Goal: Information Seeking & Learning: Learn about a topic

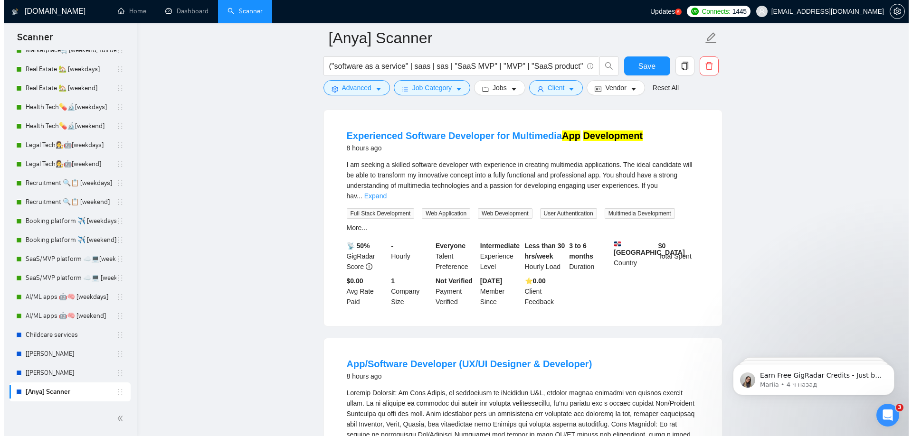
scroll to position [9226, 0]
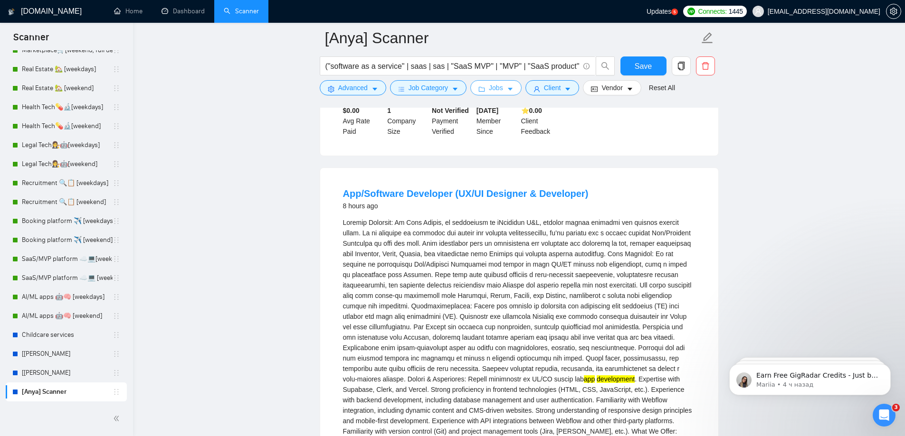
click at [510, 90] on icon "caret-down" at bounding box center [510, 89] width 7 height 7
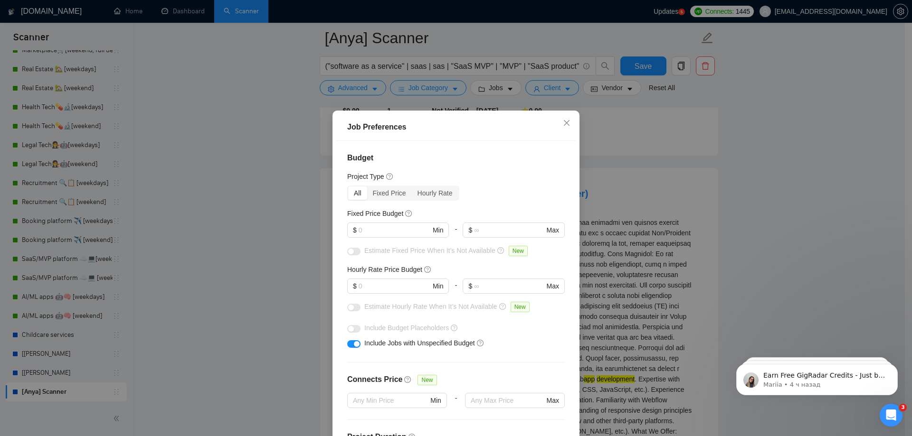
click at [224, 80] on div "Job Preferences Budget Project Type All Fixed Price Hourly Rate Fixed Price Bud…" at bounding box center [456, 218] width 912 height 436
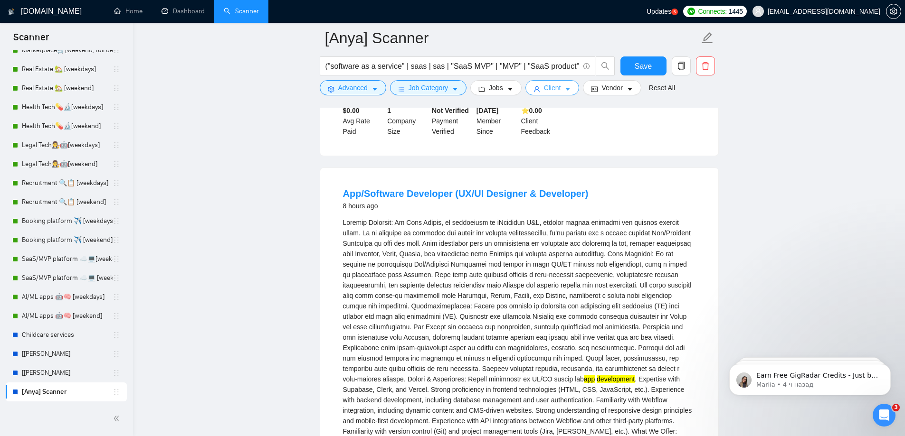
click at [556, 86] on span "Client" at bounding box center [552, 88] width 17 height 10
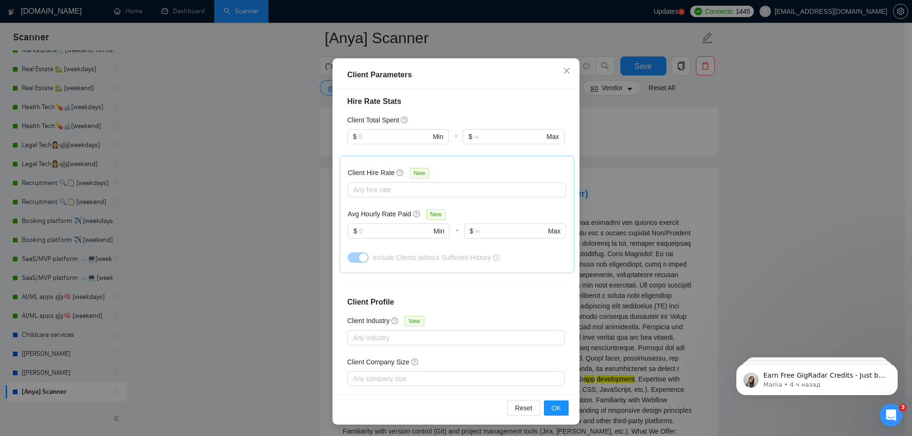
scroll to position [285, 0]
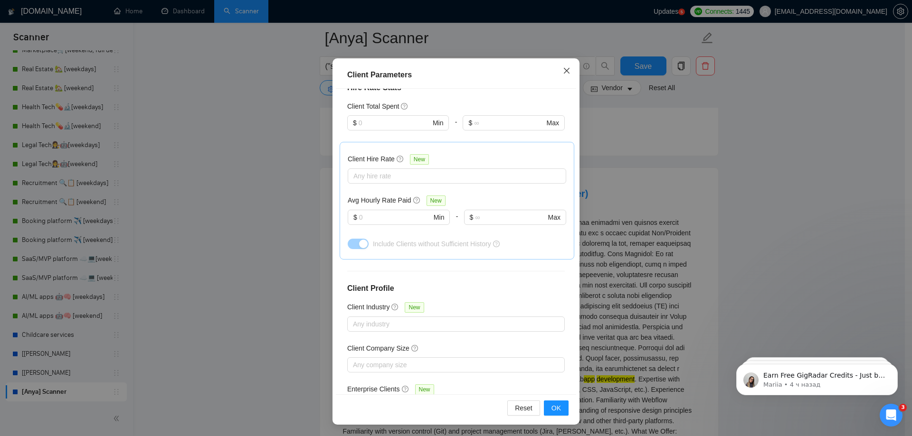
click at [563, 74] on icon "close" at bounding box center [567, 71] width 8 height 8
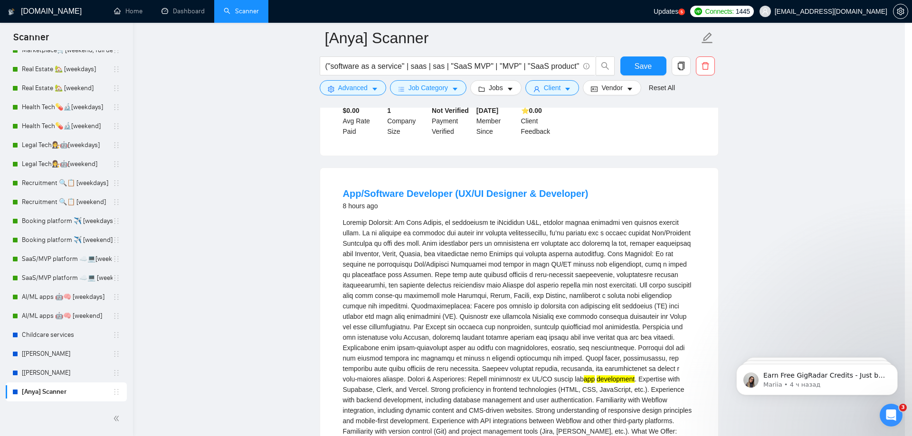
scroll to position [0, 0]
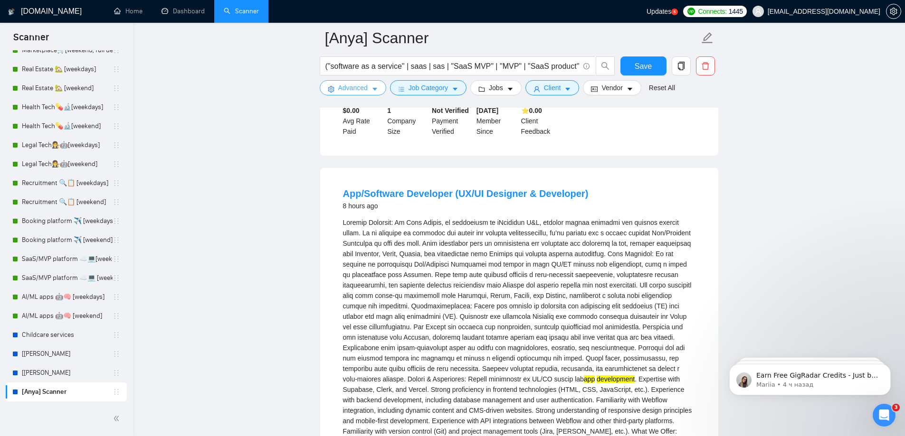
click at [355, 91] on span "Advanced" at bounding box center [352, 88] width 29 height 10
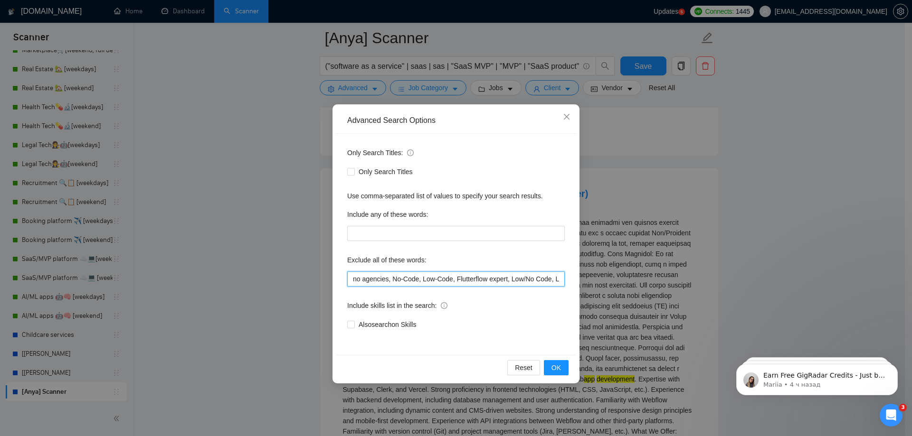
scroll to position [0, 57]
drag, startPoint x: 505, startPoint y: 277, endPoint x: 575, endPoint y: 274, distance: 69.4
click at [573, 279] on div "Only Search Titles: Only Search Titles Use comma-separated list of values to sp…" at bounding box center [456, 244] width 240 height 221
click at [563, 113] on span "Close" at bounding box center [567, 117] width 26 height 26
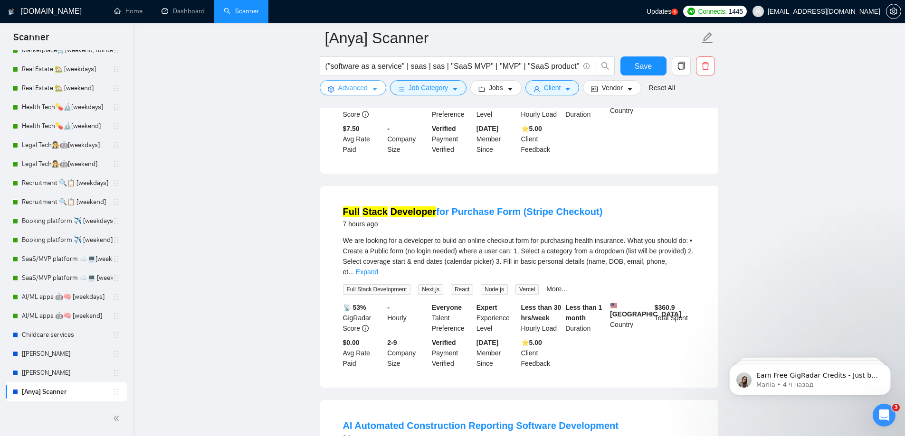
scroll to position [8562, 0]
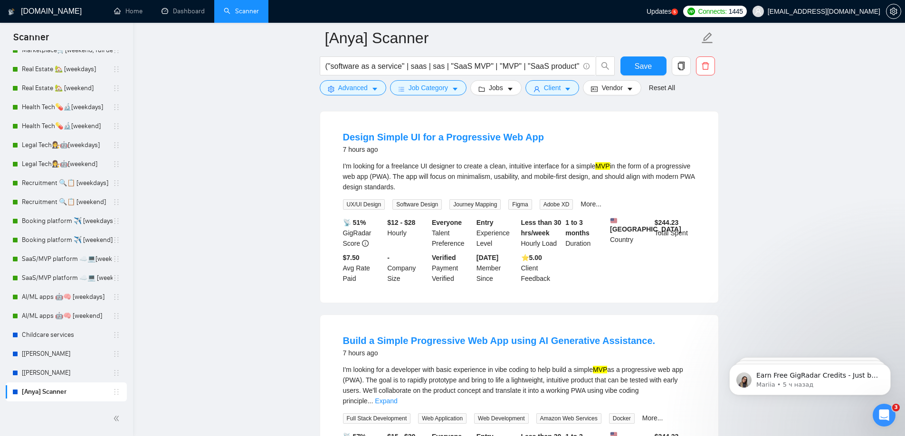
scroll to position [8134, 0]
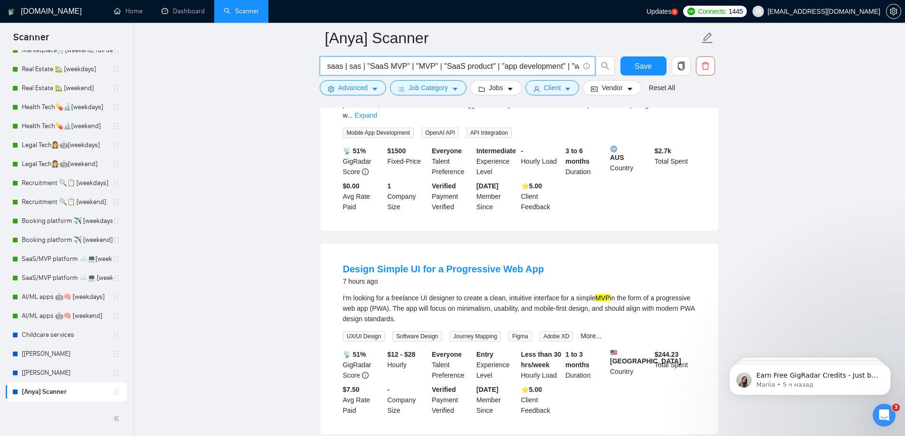
scroll to position [0, 0]
drag, startPoint x: 480, startPoint y: 64, endPoint x: 236, endPoint y: 61, distance: 243.6
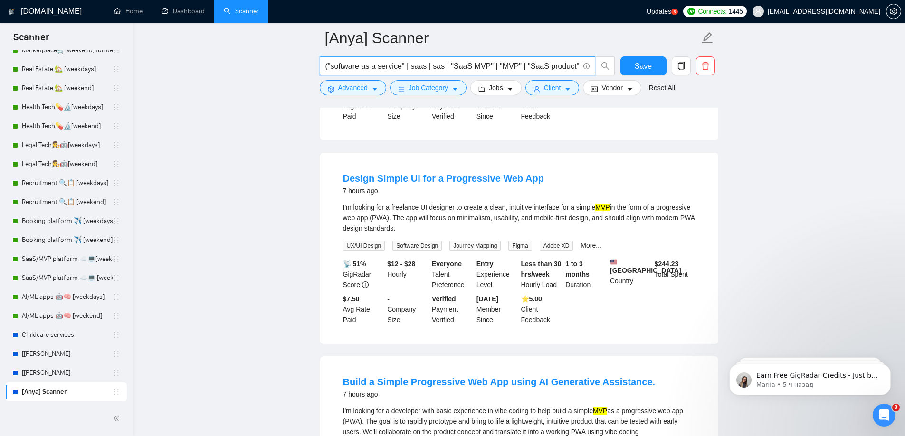
scroll to position [8182, 0]
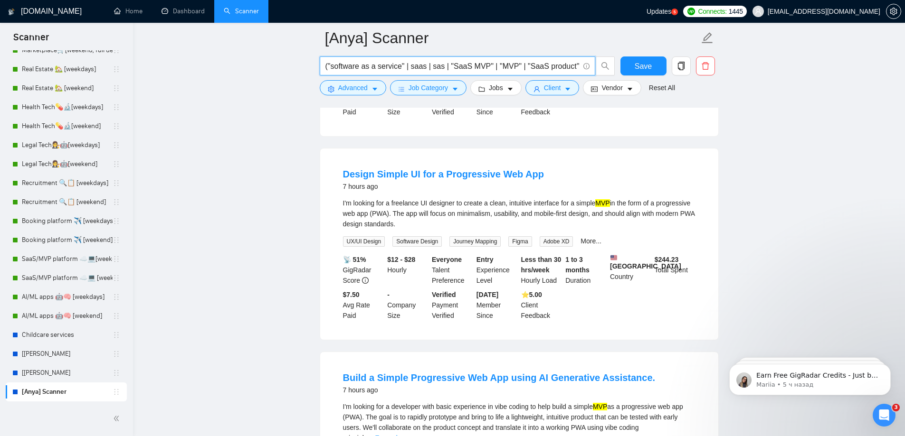
click at [397, 434] on link "Expand" at bounding box center [386, 438] width 22 height 8
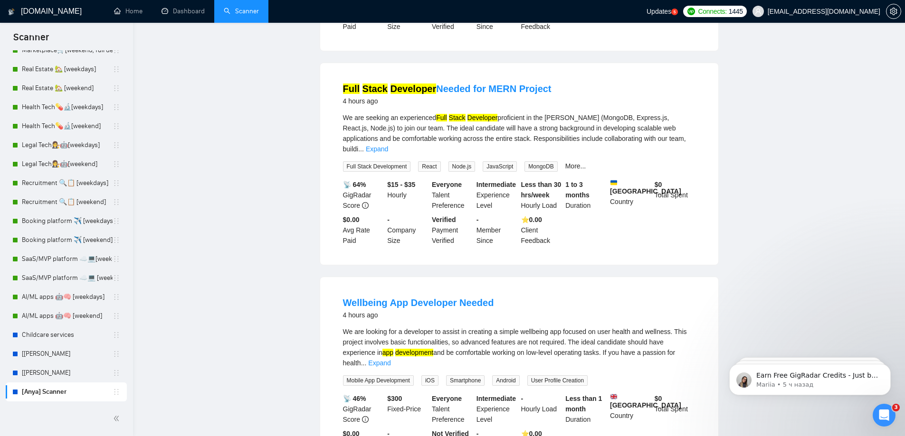
scroll to position [0, 0]
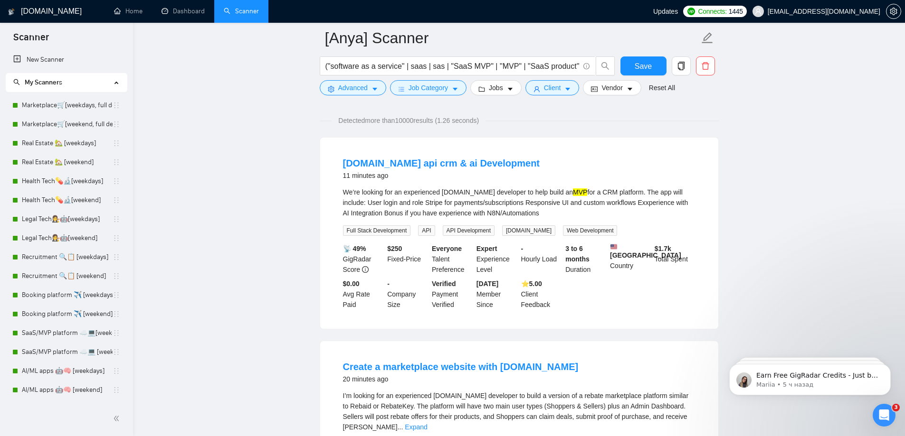
scroll to position [190, 0]
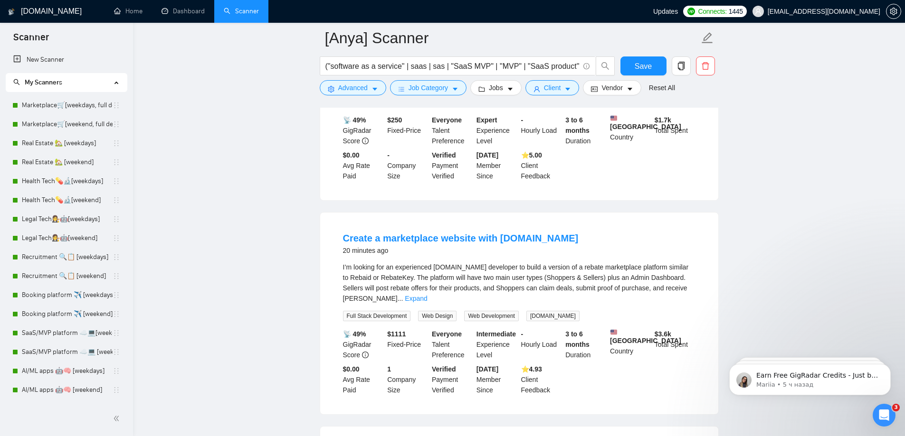
click at [685, 294] on div "I’m looking for an experienced [DOMAIN_NAME] developer to build a version of a …" at bounding box center [519, 291] width 352 height 59
click at [427, 295] on link "Expand" at bounding box center [416, 299] width 22 height 8
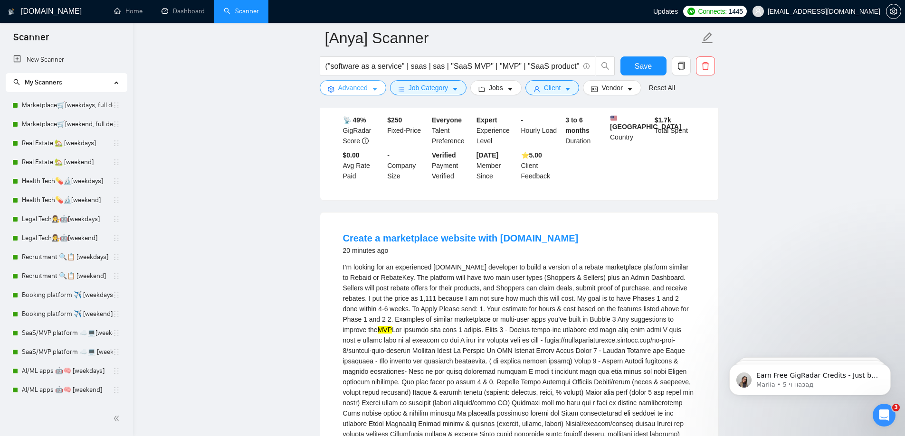
click at [369, 84] on button "Advanced" at bounding box center [353, 87] width 66 height 15
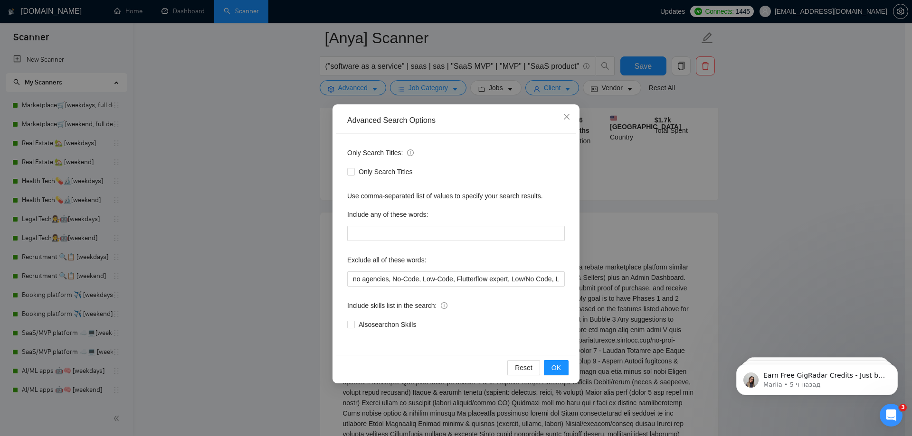
click at [307, 146] on div "Advanced Search Options Only Search Titles: Only Search Titles Use comma-separa…" at bounding box center [456, 218] width 912 height 436
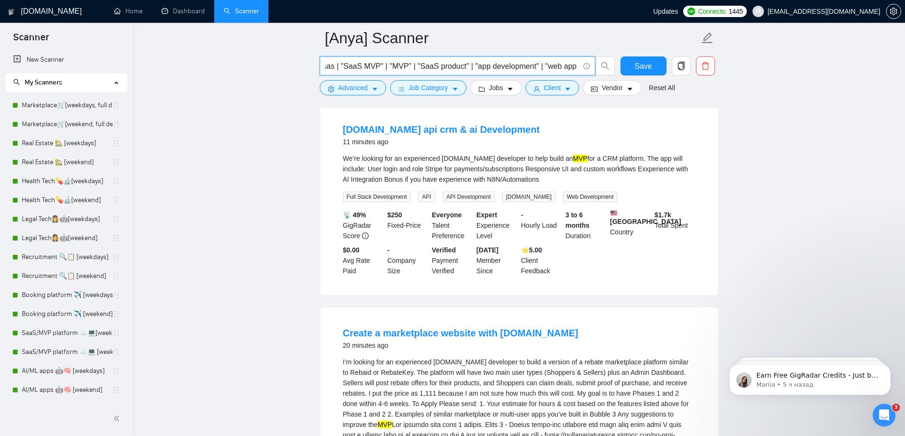
scroll to position [0, 230]
drag, startPoint x: 494, startPoint y: 64, endPoint x: 615, endPoint y: 64, distance: 120.6
click at [615, 64] on div "("software as a service" | saas | sas | "SaaS MVP" | "MVP" | "SaaS product" | "…" at bounding box center [467, 69] width 299 height 24
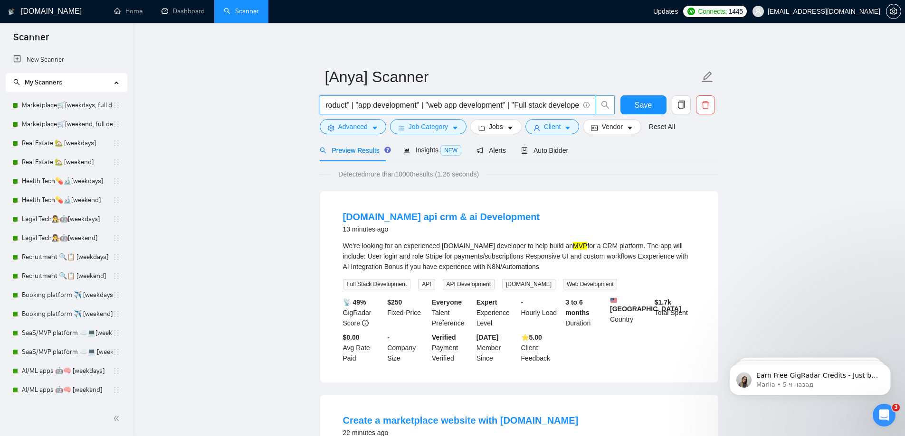
drag, startPoint x: 448, startPoint y: 103, endPoint x: 601, endPoint y: 108, distance: 153.0
click at [603, 108] on span "("software as a service" | saas | sas | "SaaS MVP" | "MVP" | "SaaS product" | "…" at bounding box center [467, 104] width 295 height 19
click at [527, 110] on input "("software as a service" | saas | sas | "SaaS MVP" | "MVP" | "SaaS product" | "…" at bounding box center [452, 105] width 254 height 12
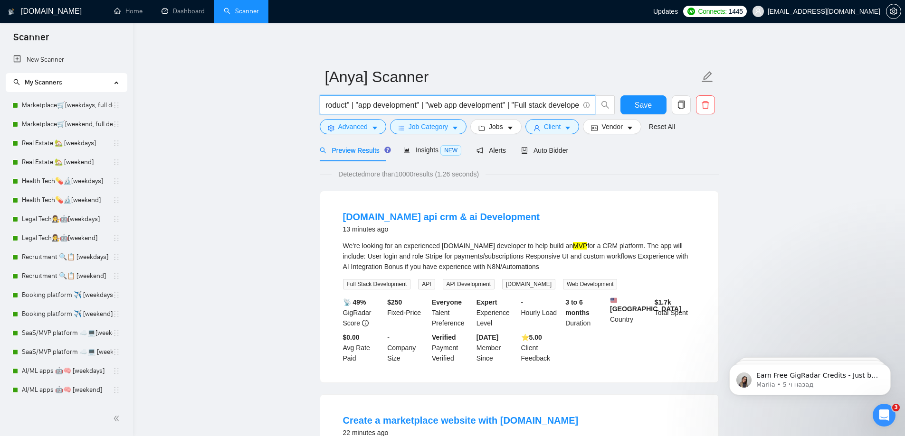
drag, startPoint x: 398, startPoint y: 105, endPoint x: 477, endPoint y: 103, distance: 78.8
click at [478, 104] on input "("software as a service" | saas | sas | "SaaS MVP" | "MVP" | "SaaS product" | "…" at bounding box center [452, 105] width 254 height 12
click at [509, 103] on input "("software as a service" | saas | sas | "SaaS MVP" | "MVP" | "SaaS product" | "…" at bounding box center [452, 105] width 254 height 12
drag, startPoint x: 505, startPoint y: 103, endPoint x: 571, endPoint y: 106, distance: 66.1
click at [571, 106] on input "("software as a service" | saas | sas | "SaaS MVP" | "MVP" | "SaaS product" | "…" at bounding box center [452, 105] width 254 height 12
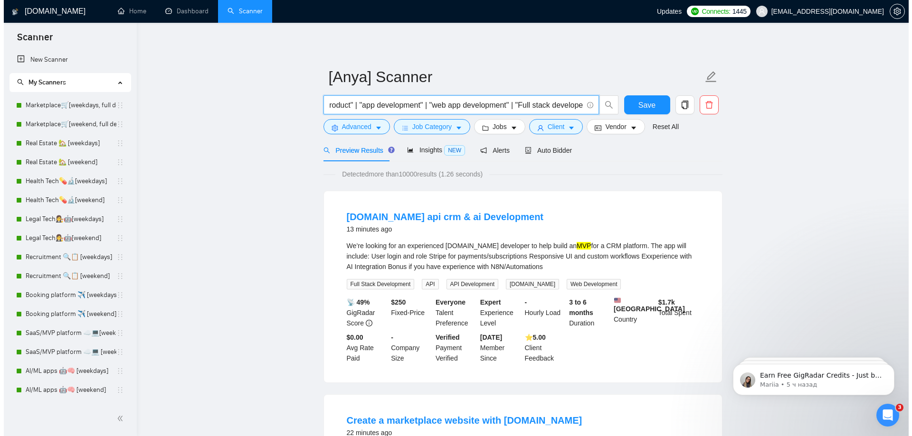
scroll to position [0, 0]
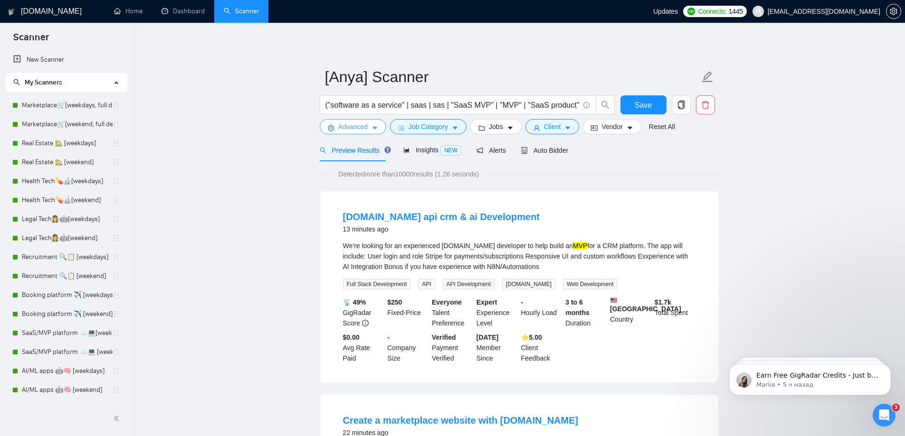
click at [349, 130] on span "Advanced" at bounding box center [352, 127] width 29 height 10
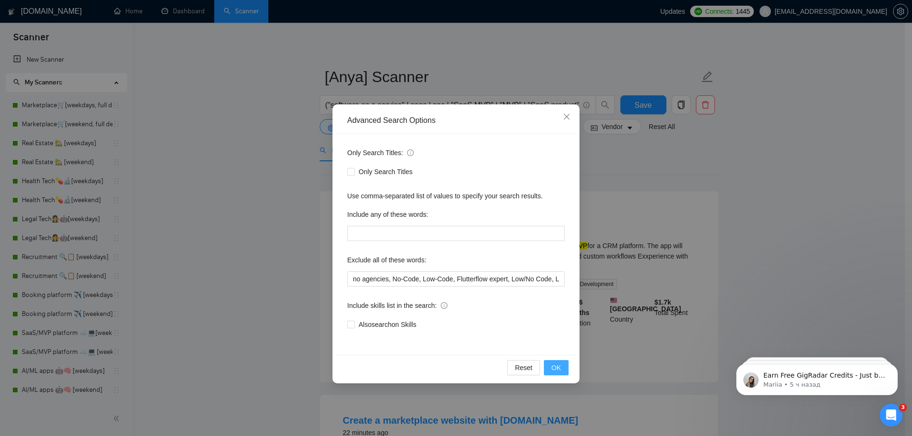
click at [555, 367] on span "OK" at bounding box center [555, 368] width 9 height 10
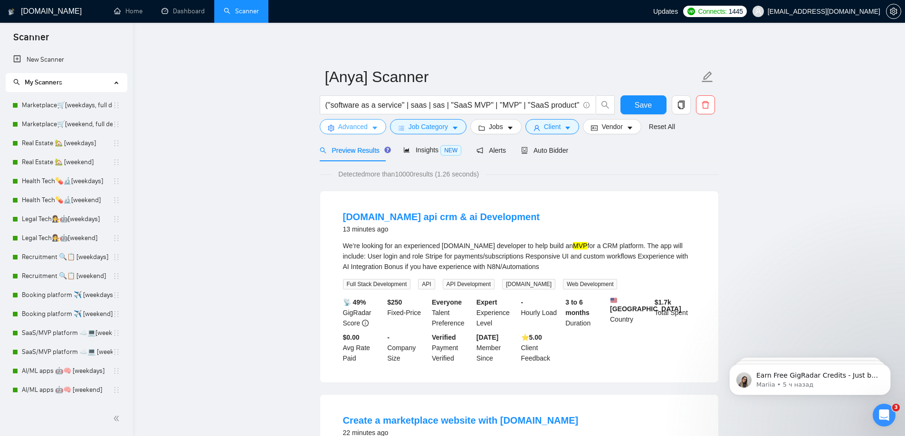
click at [341, 128] on span "Advanced" at bounding box center [352, 127] width 29 height 10
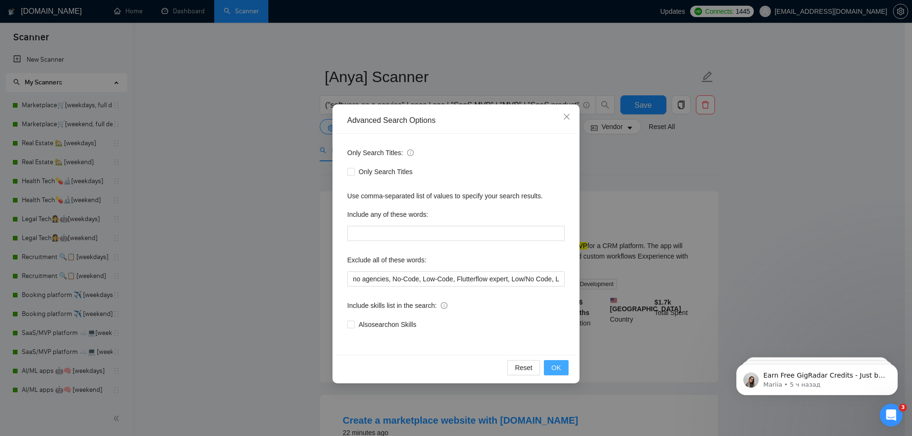
click at [558, 363] on span "OK" at bounding box center [555, 368] width 9 height 10
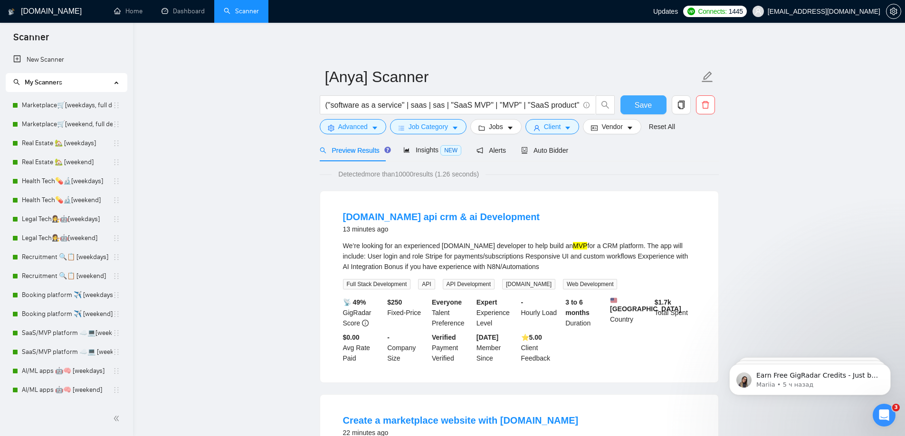
click at [637, 95] on button "Save" at bounding box center [643, 104] width 46 height 19
click at [375, 128] on icon "caret-down" at bounding box center [374, 128] width 5 height 3
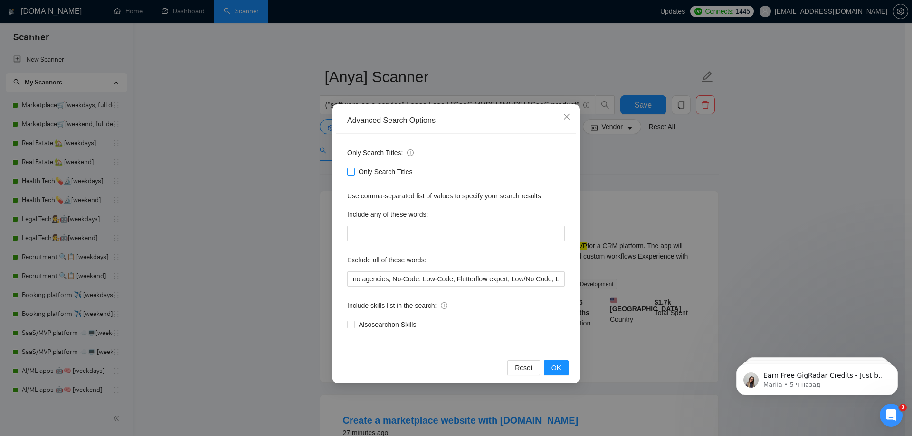
click at [364, 172] on span "Only Search Titles" at bounding box center [386, 172] width 62 height 10
click at [354, 172] on input "Only Search Titles" at bounding box center [350, 171] width 7 height 7
checkbox input "true"
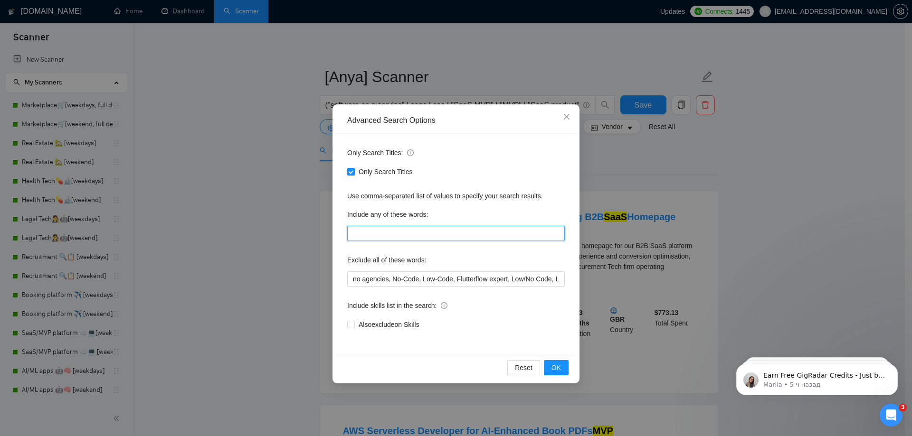
click at [388, 237] on input "text" at bounding box center [455, 233] width 217 height 15
click at [554, 370] on span "OK" at bounding box center [555, 368] width 9 height 10
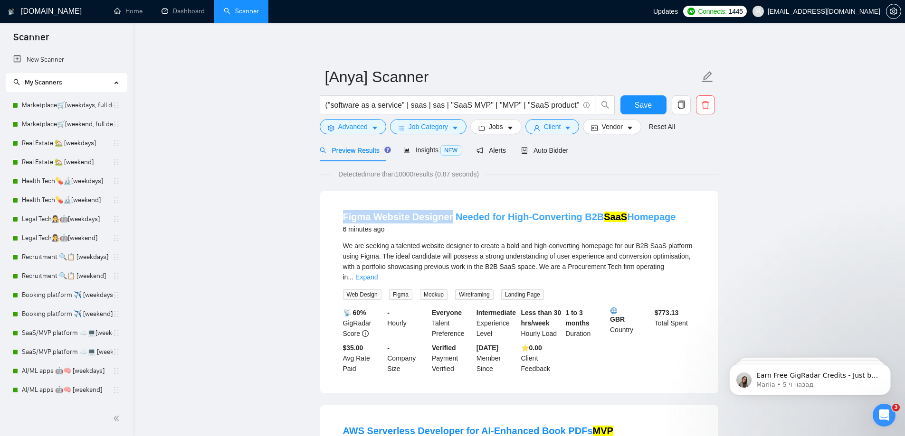
drag, startPoint x: 341, startPoint y: 218, endPoint x: 446, endPoint y: 217, distance: 104.5
click at [446, 217] on li "Figma Website Designer Needed for High-Converting B2B SaaS Homepage 6 minutes a…" at bounding box center [518, 292] width 375 height 179
copy link "Figma Website Designer"
click at [359, 131] on span "Advanced" at bounding box center [352, 127] width 29 height 10
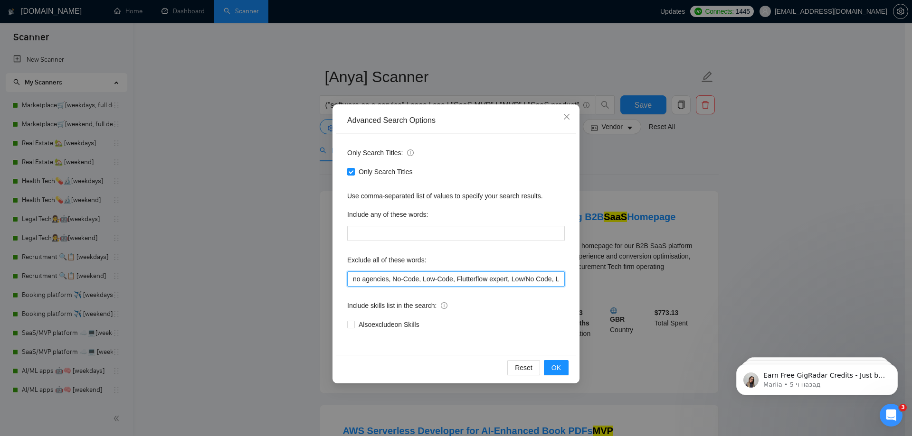
click at [544, 279] on input "no agencies, No-Code, Low-Code, Flutterflow expert, Low/No Code, Low Code" at bounding box center [455, 279] width 217 height 15
paste input "Figma Website Designer"
type input "no agencies, No-Code, Low-Code, Flutterflow expert, Low/No Code, Low Code, Figm…"
click at [556, 365] on span "OK" at bounding box center [555, 368] width 9 height 10
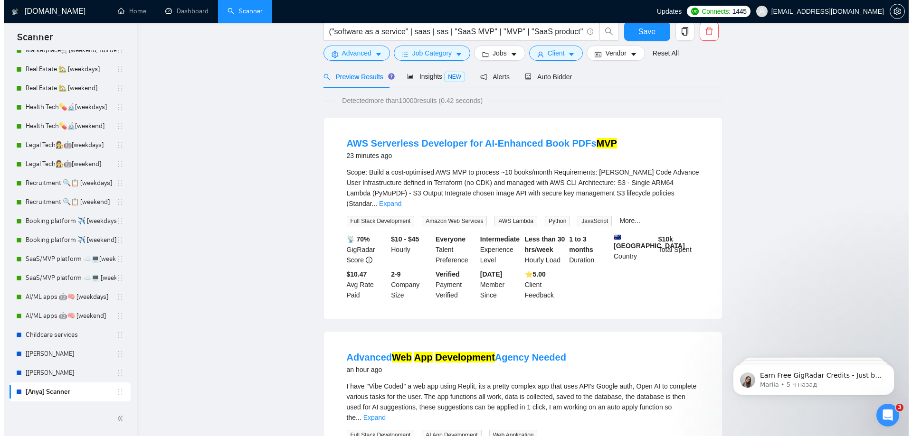
scroll to position [0, 0]
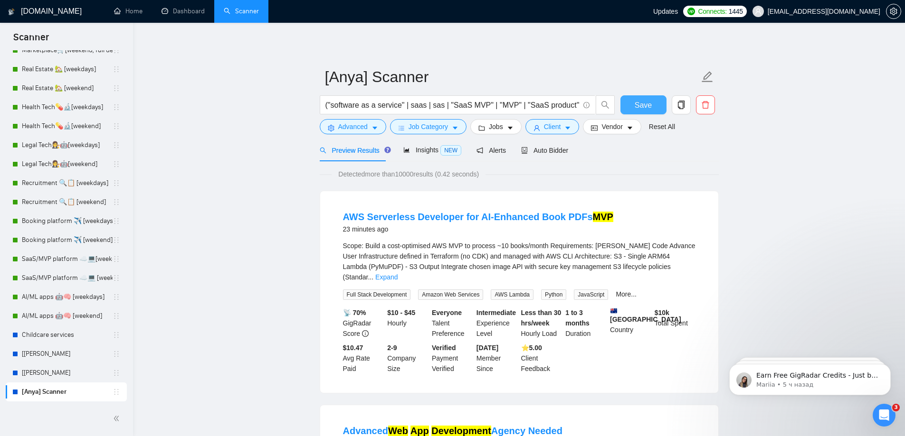
click at [633, 108] on button "Save" at bounding box center [643, 104] width 46 height 19
click at [507, 125] on icon "caret-down" at bounding box center [510, 128] width 7 height 7
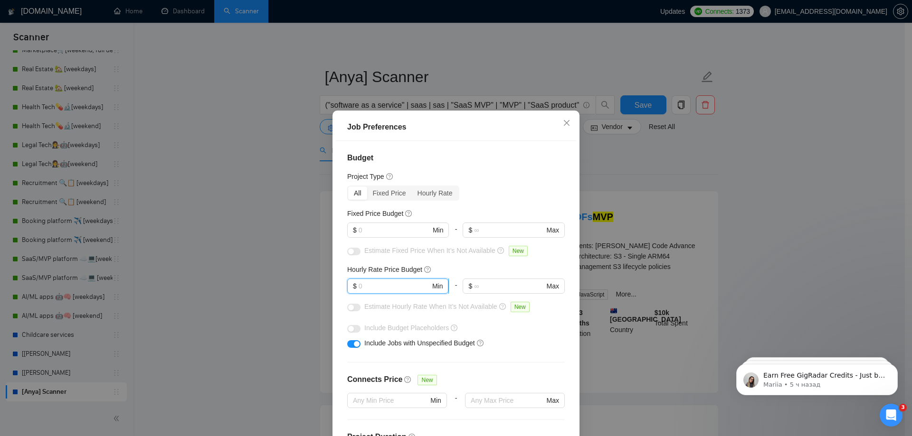
drag, startPoint x: 383, startPoint y: 291, endPoint x: 362, endPoint y: 292, distance: 21.0
click at [362, 292] on span "$ Min" at bounding box center [397, 286] width 101 height 15
click at [363, 223] on span "$ Min" at bounding box center [397, 230] width 101 height 15
type input "5000"
click at [366, 291] on input "text" at bounding box center [394, 286] width 72 height 10
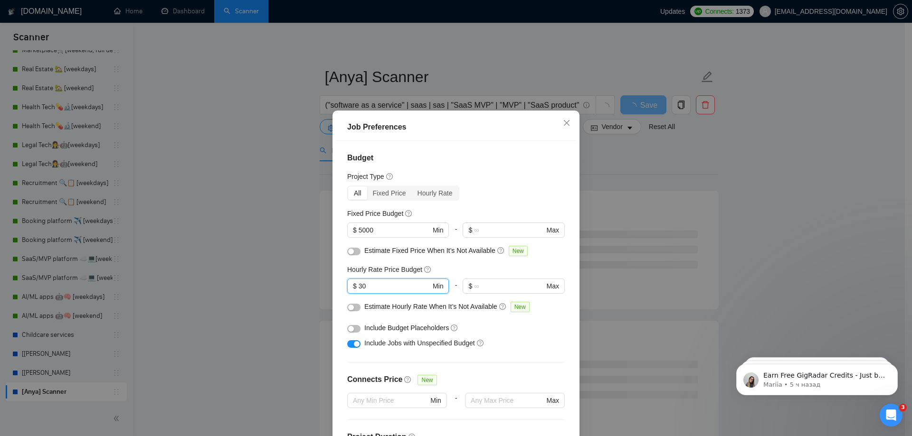
type input "30"
click at [343, 253] on div "Budget Project Type All Fixed Price Hourly Rate Fixed Price Budget $ 5000 Min -…" at bounding box center [456, 293] width 240 height 305
click at [349, 253] on div "button" at bounding box center [351, 252] width 6 height 6
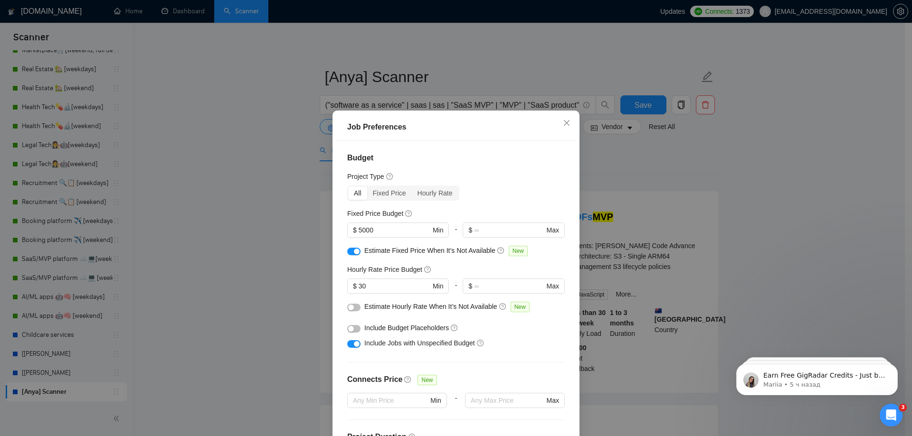
click at [348, 304] on button "button" at bounding box center [353, 308] width 13 height 8
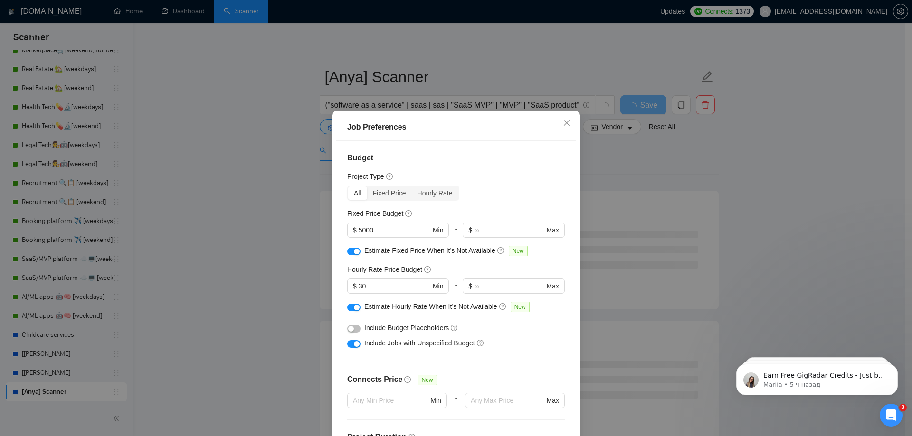
click at [352, 326] on button "button" at bounding box center [353, 329] width 13 height 8
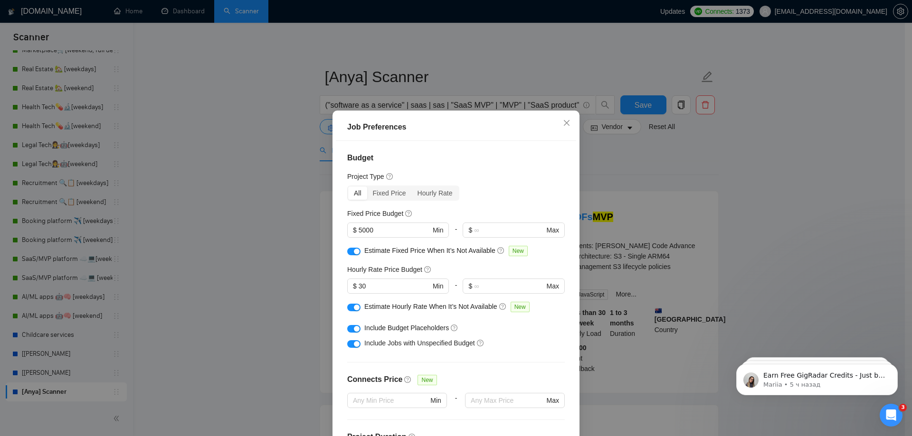
click at [354, 326] on div "button" at bounding box center [357, 329] width 6 height 6
click at [352, 326] on button "button" at bounding box center [353, 329] width 13 height 8
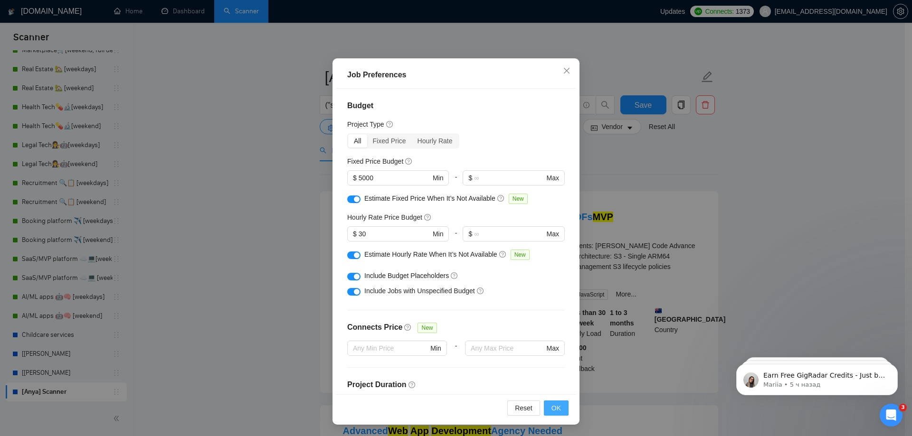
click at [554, 405] on span "OK" at bounding box center [555, 408] width 9 height 10
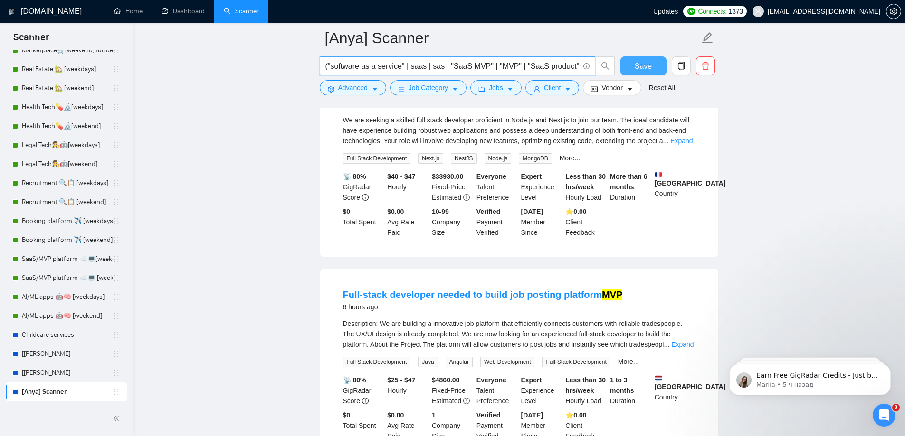
scroll to position [0, 230]
drag, startPoint x: 493, startPoint y: 67, endPoint x: 502, endPoint y: 66, distance: 9.5
click at [502, 66] on input "("software as a service" | saas | sas | "SaaS MVP" | "MVP" | "SaaS product" | "…" at bounding box center [452, 66] width 254 height 12
copy link "Full-stack developer"
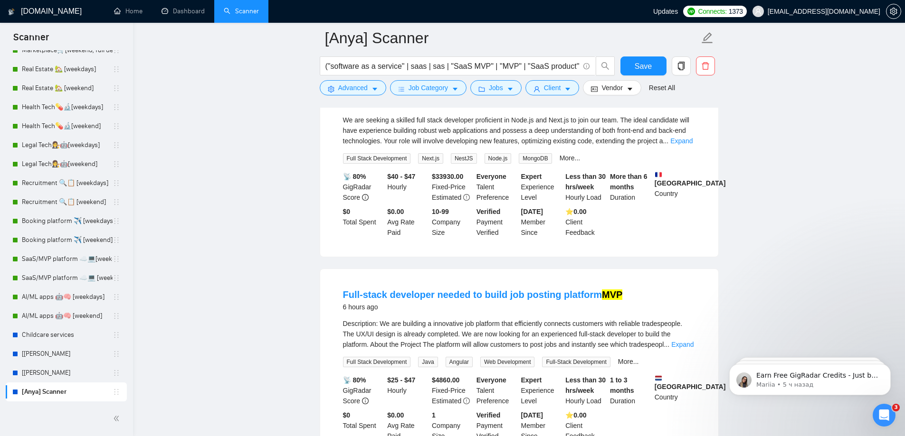
drag, startPoint x: 338, startPoint y: 241, endPoint x: 289, endPoint y: 234, distance: 48.9
click at [557, 71] on input "("software as a service" | saas | sas | "SaaS MVP" | "MVP" | "SaaS product" | "…" at bounding box center [452, 66] width 254 height 12
paste input "Full-stack developer"
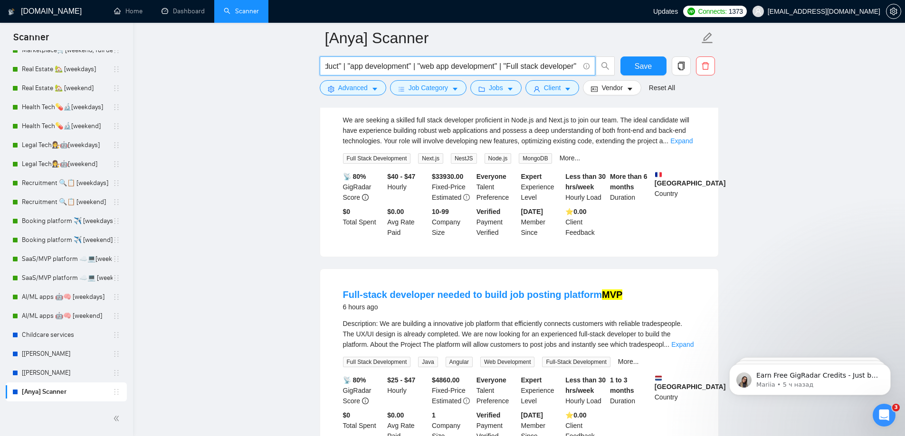
scroll to position [0, 302]
type input "("software as a service" | saas | sas | "SaaS MVP" | "MVP" | "SaaS product" | "…"
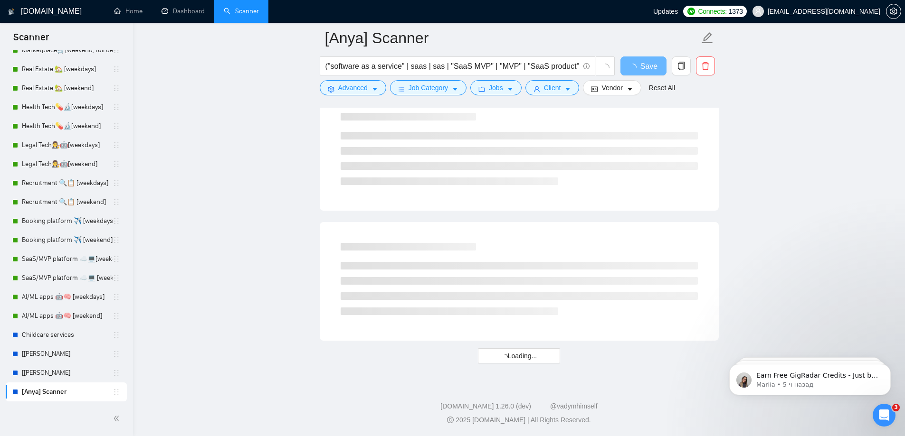
scroll to position [1614, 0]
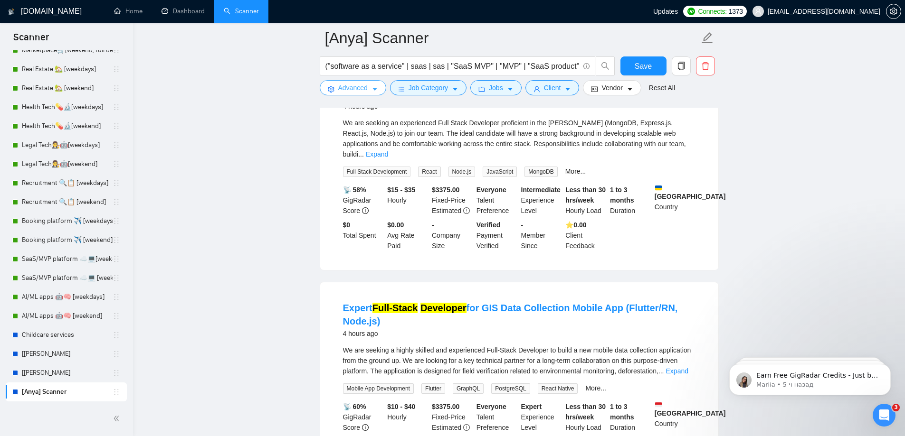
click at [368, 80] on button "Advanced" at bounding box center [353, 87] width 66 height 15
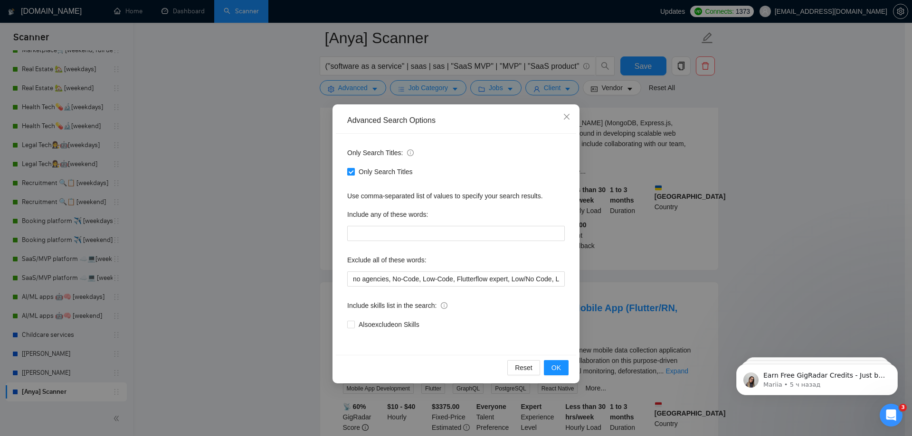
click at [381, 175] on span "Only Search Titles" at bounding box center [386, 172] width 62 height 10
click at [354, 175] on input "Only Search Titles" at bounding box center [350, 171] width 7 height 7
checkbox input "false"
click at [555, 369] on span "OK" at bounding box center [555, 368] width 9 height 10
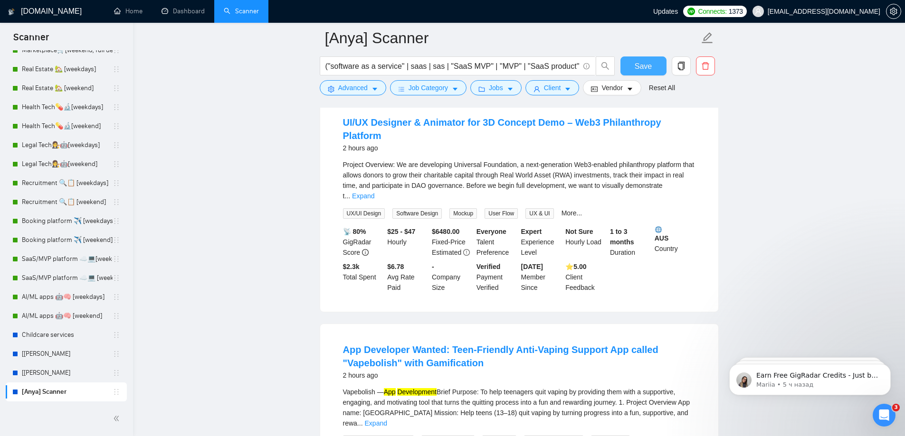
click at [633, 59] on button "Save" at bounding box center [643, 66] width 46 height 19
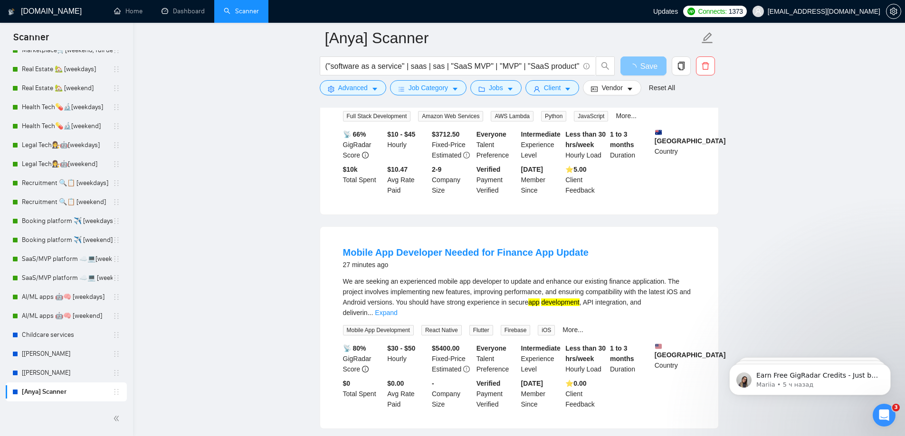
scroll to position [0, 0]
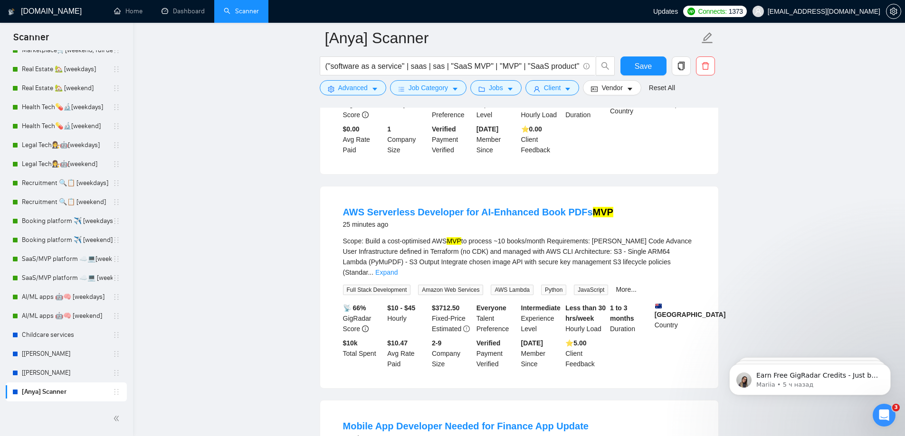
scroll to position [712, 0]
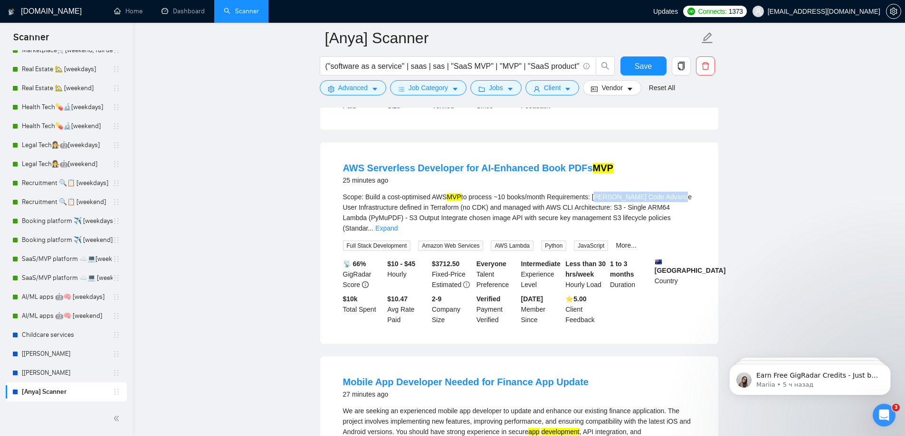
drag, startPoint x: 594, startPoint y: 164, endPoint x: 673, endPoint y: 162, distance: 79.3
click at [673, 192] on div "Scope: Build a cost-optimised AWS MVP to process ~10 books/month Requirements: …" at bounding box center [519, 213] width 352 height 42
copy div "Claude Code Advance User"
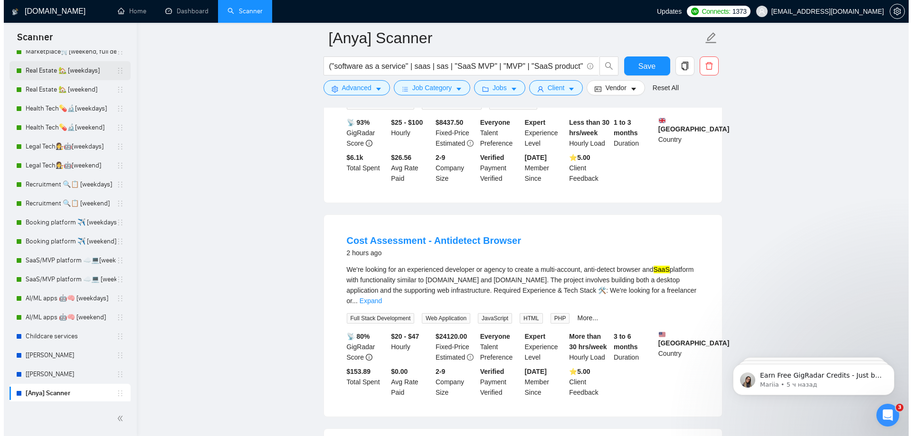
scroll to position [74, 0]
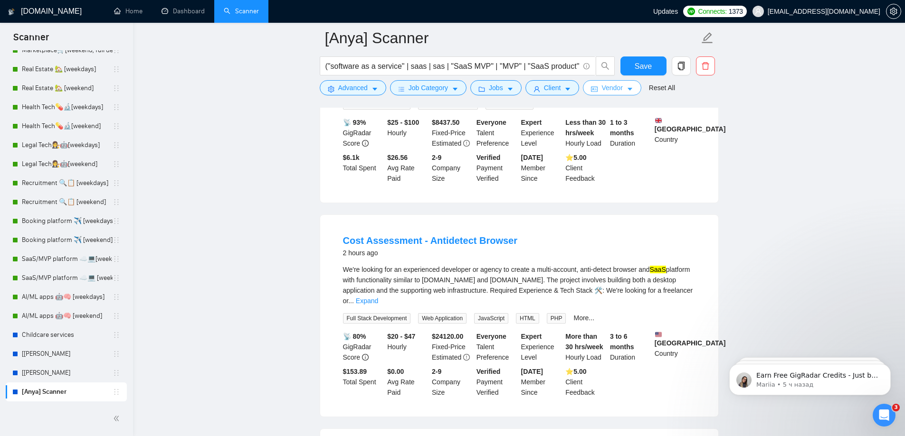
click at [616, 87] on span "Vendor" at bounding box center [611, 88] width 21 height 10
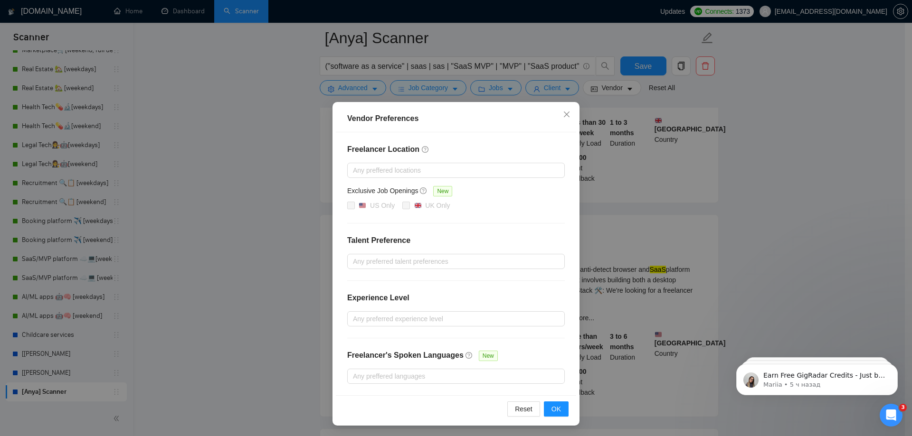
scroll to position [3, 0]
click at [465, 358] on icon "question-circle" at bounding box center [468, 355] width 7 height 7
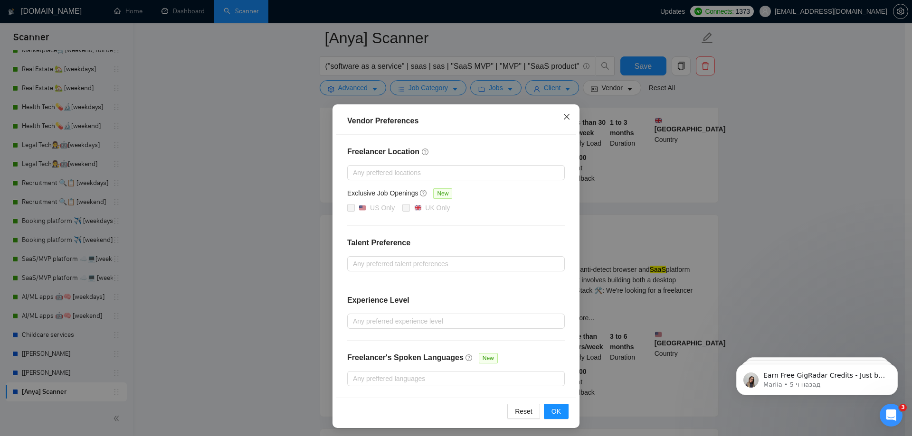
click at [563, 120] on icon "close" at bounding box center [567, 117] width 8 height 8
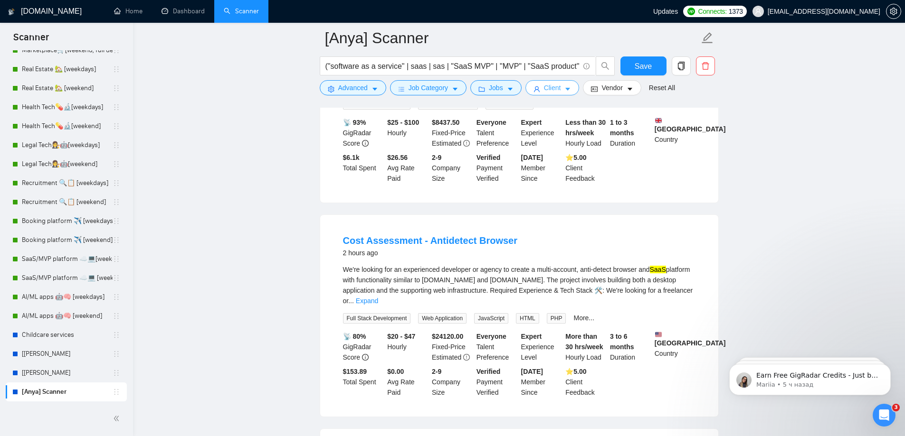
click at [558, 94] on button "Client" at bounding box center [552, 87] width 54 height 15
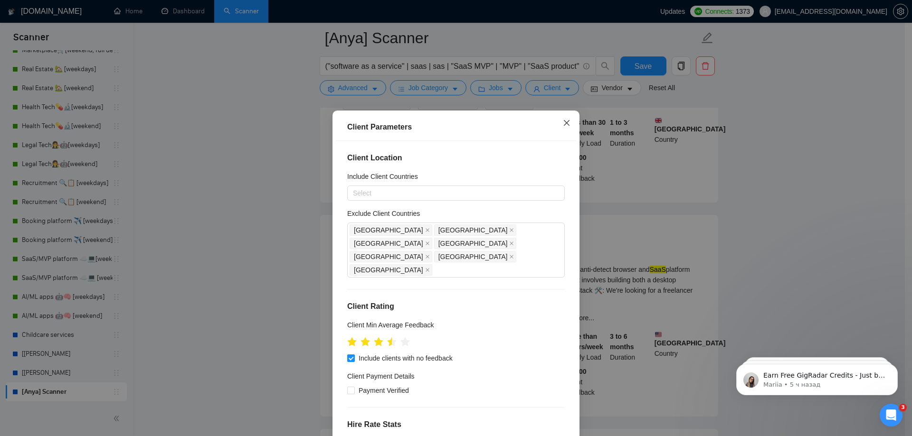
click at [558, 123] on span "Close" at bounding box center [567, 124] width 26 height 26
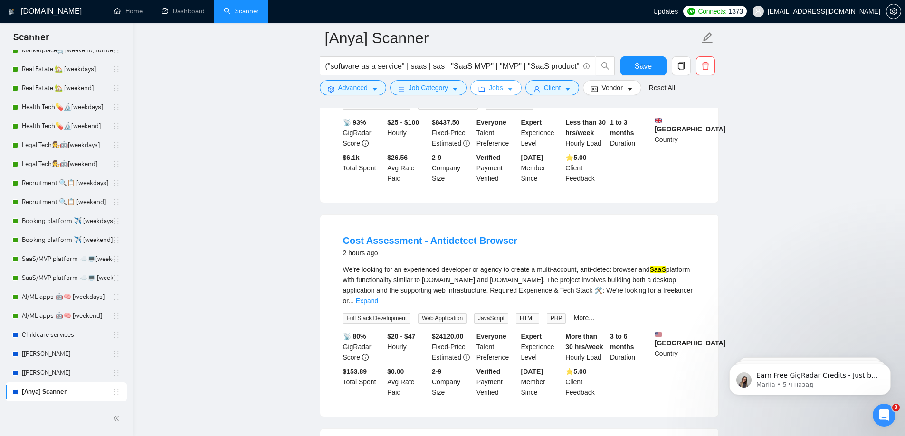
click at [509, 89] on icon "caret-down" at bounding box center [510, 89] width 7 height 7
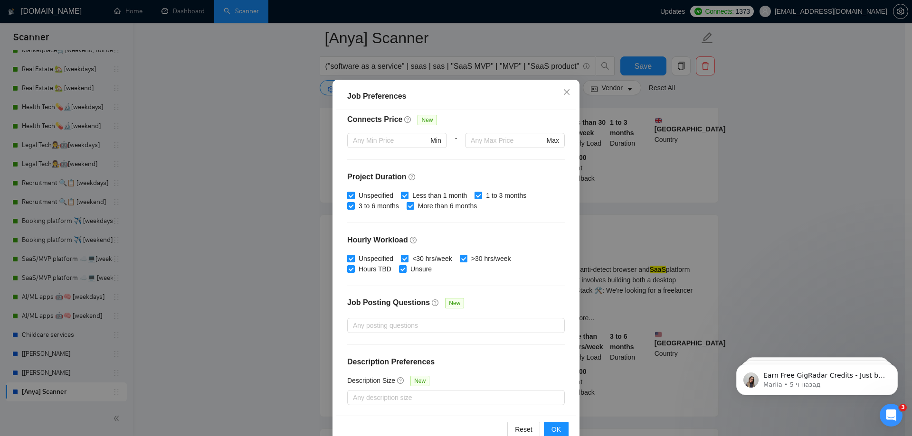
scroll to position [47, 0]
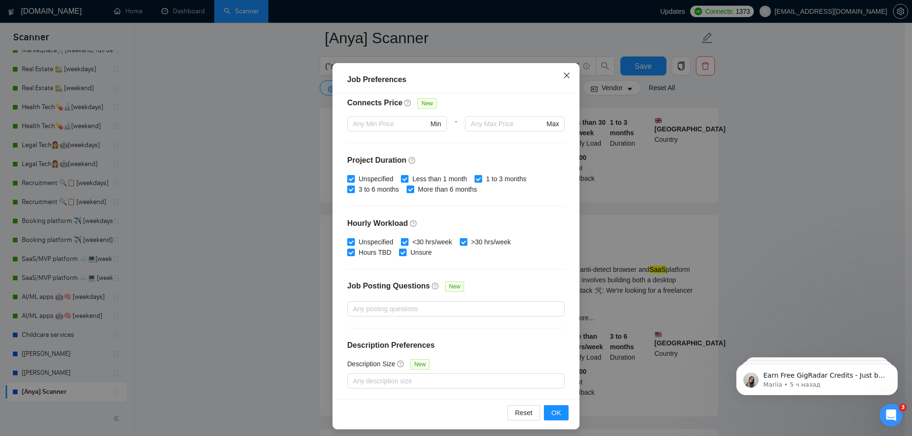
click at [563, 79] on icon "close" at bounding box center [567, 76] width 8 height 8
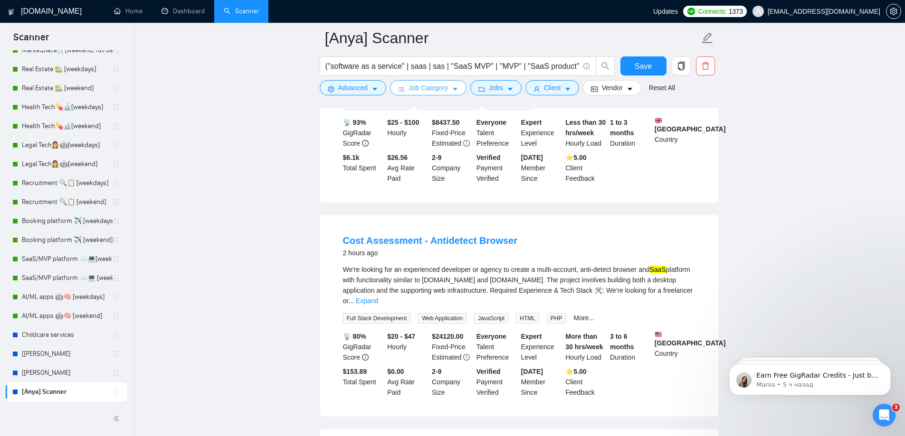
click at [439, 86] on span "Job Category" at bounding box center [427, 88] width 39 height 10
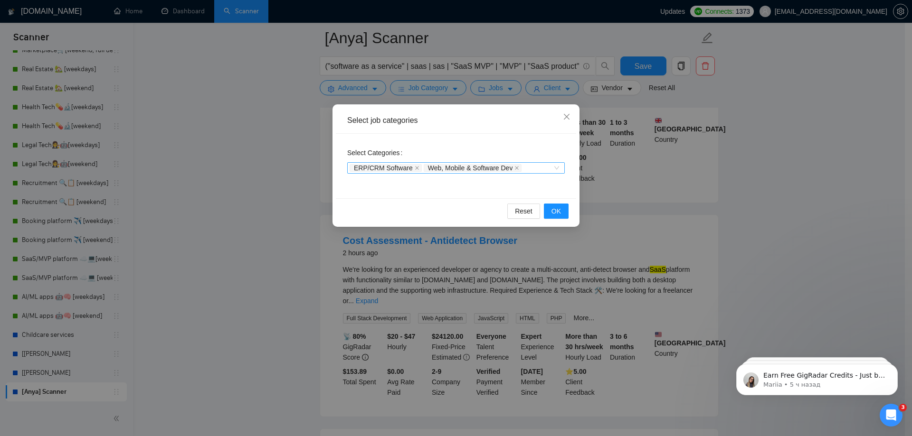
click at [559, 171] on div "ERP/CRM Software Web, Mobile & Software Dev" at bounding box center [455, 167] width 217 height 11
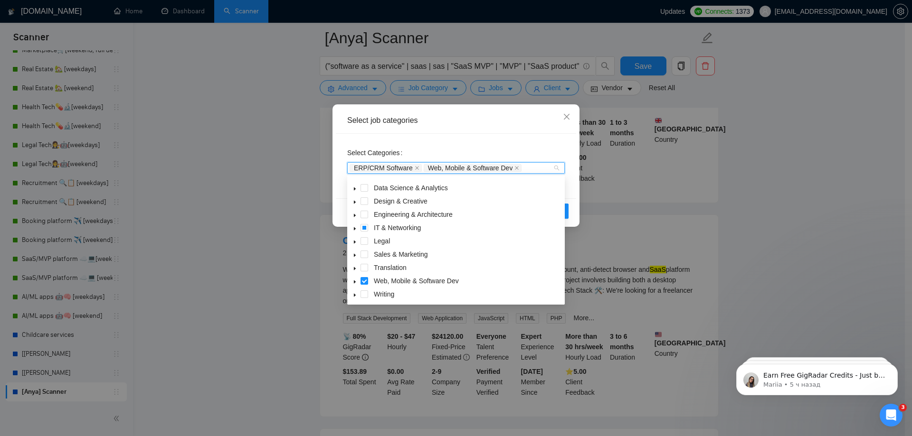
scroll to position [38, 0]
click at [353, 281] on icon "caret-down" at bounding box center [354, 281] width 5 height 5
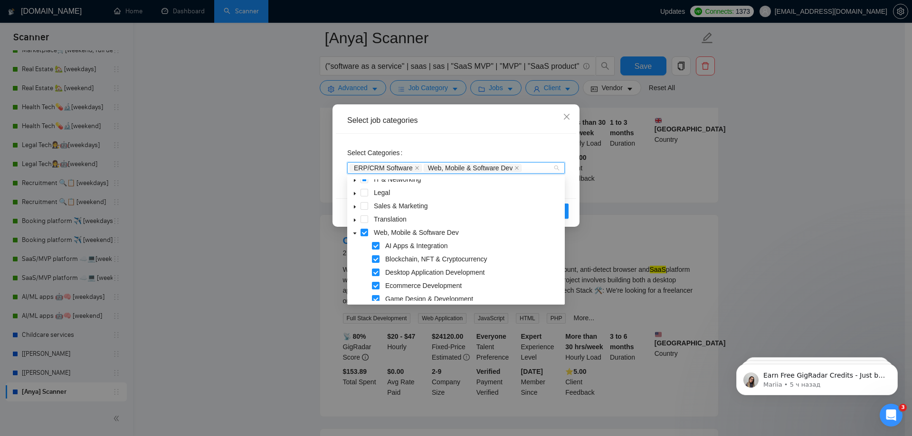
scroll to position [133, 0]
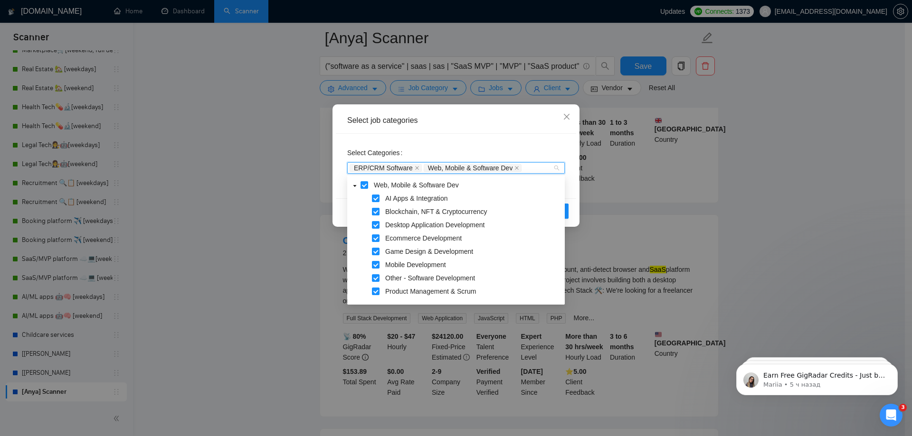
click at [374, 211] on span at bounding box center [376, 212] width 8 height 8
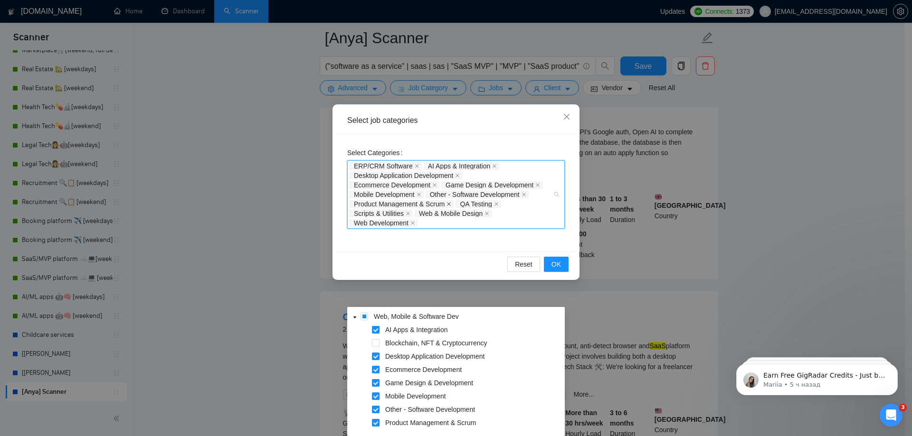
click at [449, 206] on icon "close" at bounding box center [448, 204] width 5 height 5
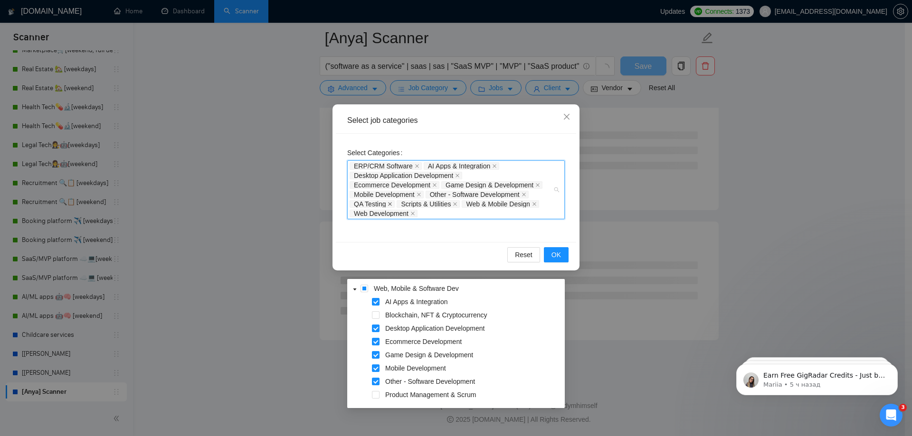
scroll to position [1147, 0]
click at [388, 203] on icon "close" at bounding box center [390, 204] width 4 height 4
click at [409, 206] on icon "close" at bounding box center [408, 204] width 5 height 5
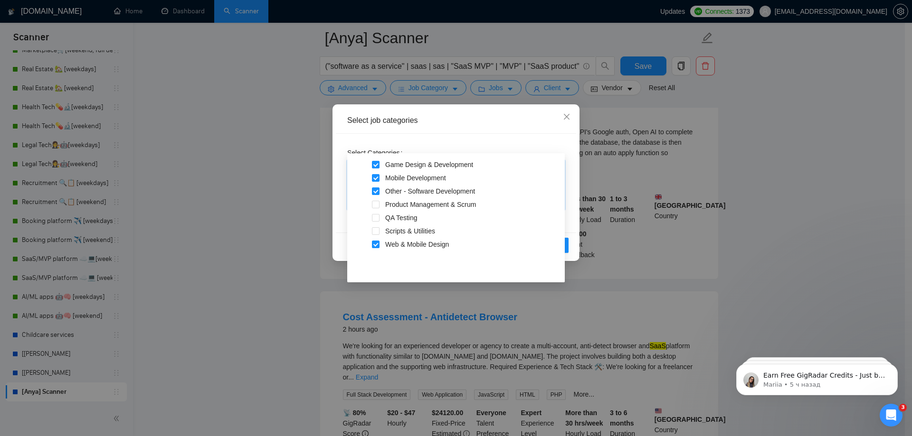
scroll to position [150, 0]
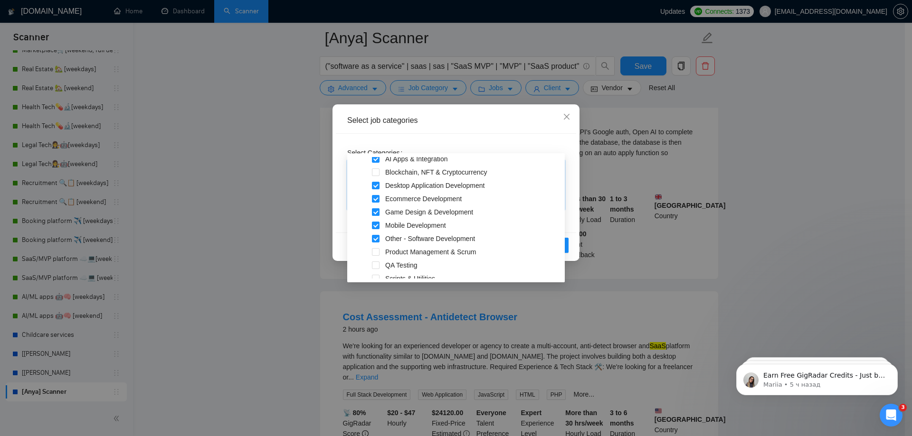
click at [375, 212] on span at bounding box center [376, 212] width 8 height 8
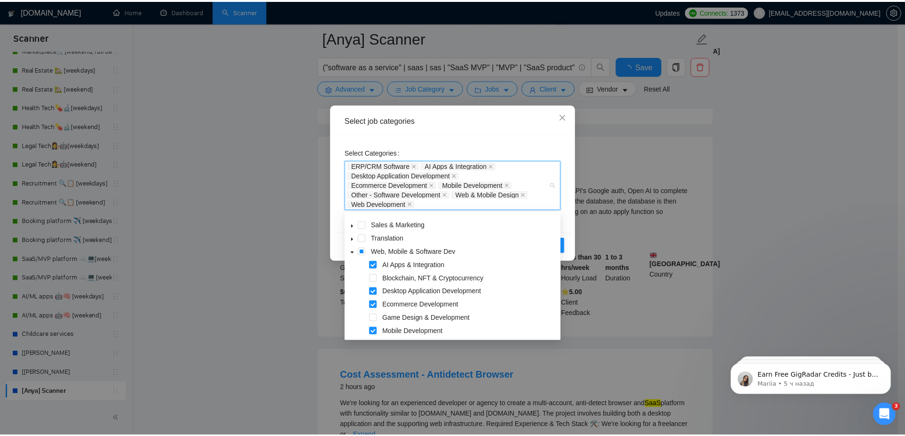
scroll to position [1206, 0]
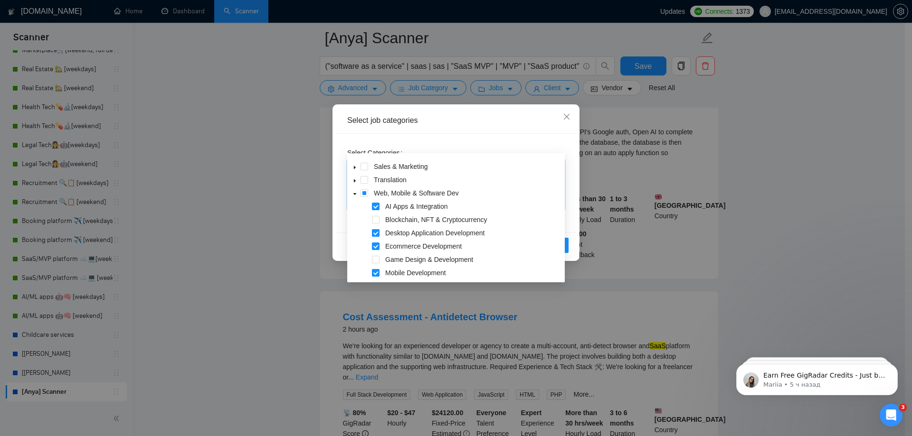
click at [573, 200] on div "Select Categories ERP/CRM Software, AI Apps & Integration, Desktop Application …" at bounding box center [456, 183] width 240 height 99
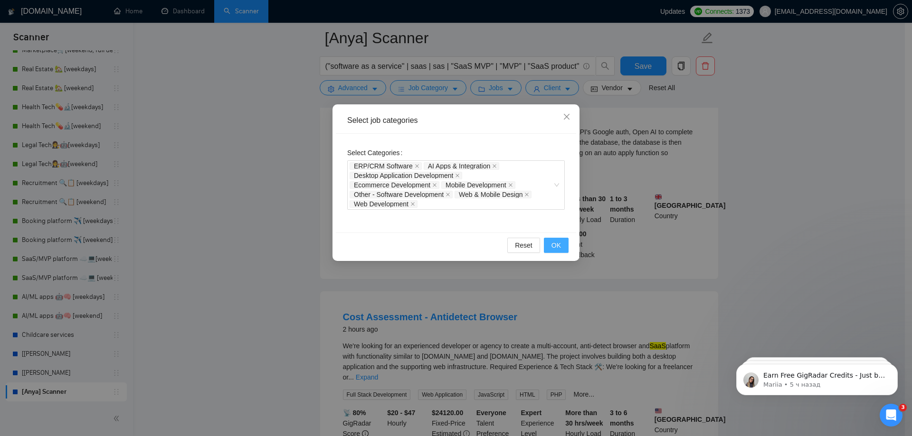
click at [557, 246] on span "OK" at bounding box center [555, 245] width 9 height 10
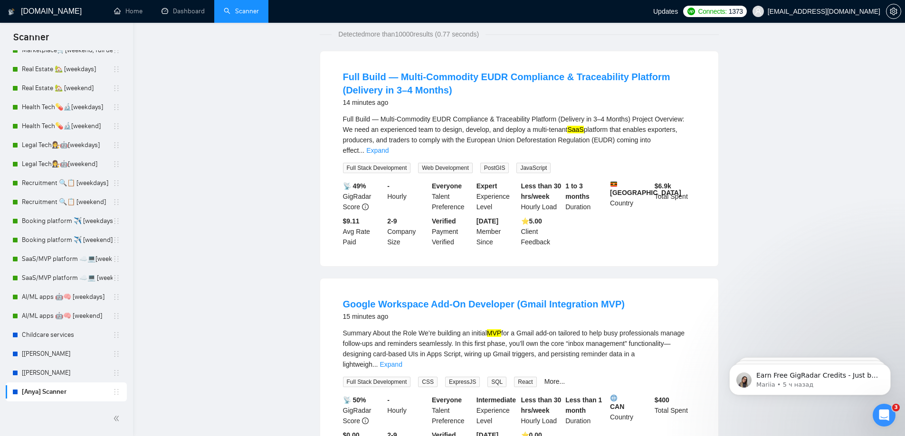
scroll to position [0, 0]
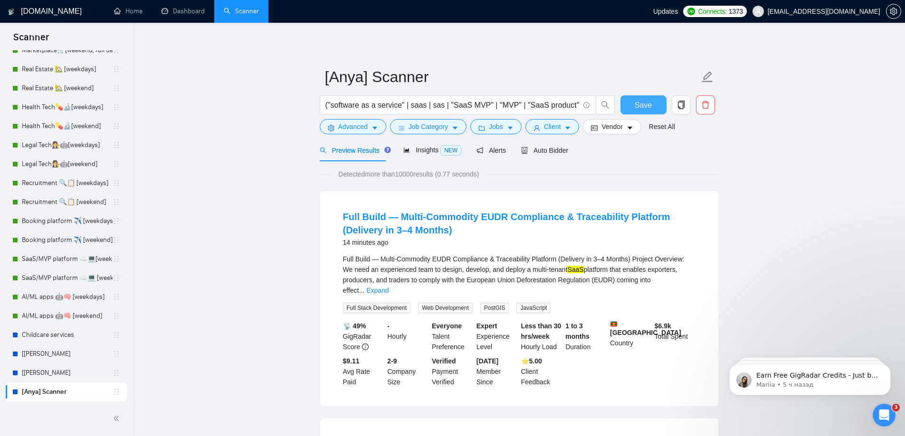
click at [637, 107] on span "Save" at bounding box center [642, 105] width 17 height 12
click at [388, 287] on link "Expand" at bounding box center [377, 291] width 22 height 8
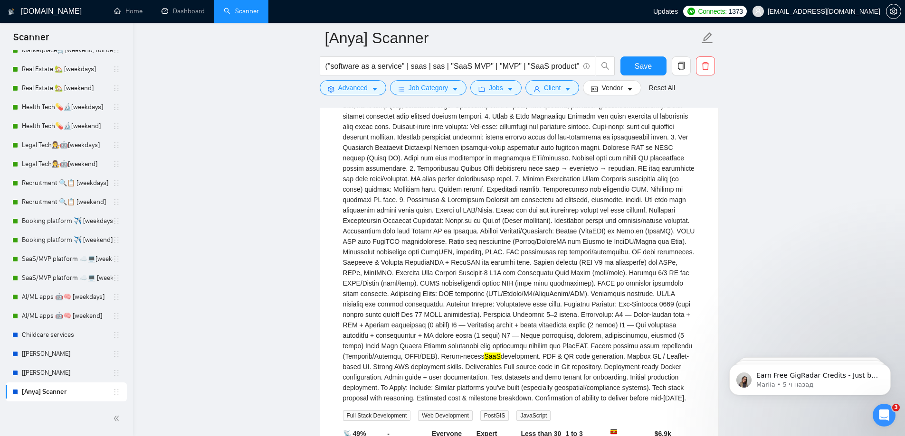
scroll to position [380, 0]
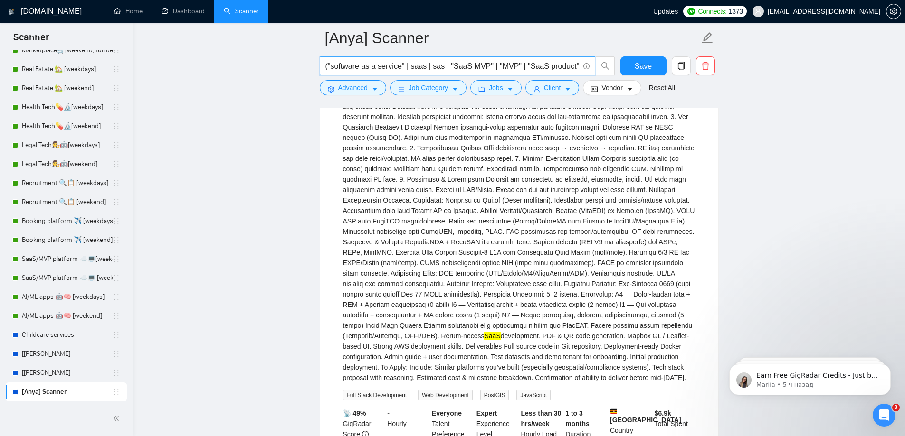
click at [464, 68] on input "("software as a service" | saas | sas | "SaaS MVP" | "MVP" | "SaaS product" | "…" at bounding box center [452, 66] width 254 height 12
click at [403, 64] on input "("software as a service" | saas | sas | "SaaS MVP" | "MVP" | "SaaS product" | "…" at bounding box center [452, 66] width 254 height 12
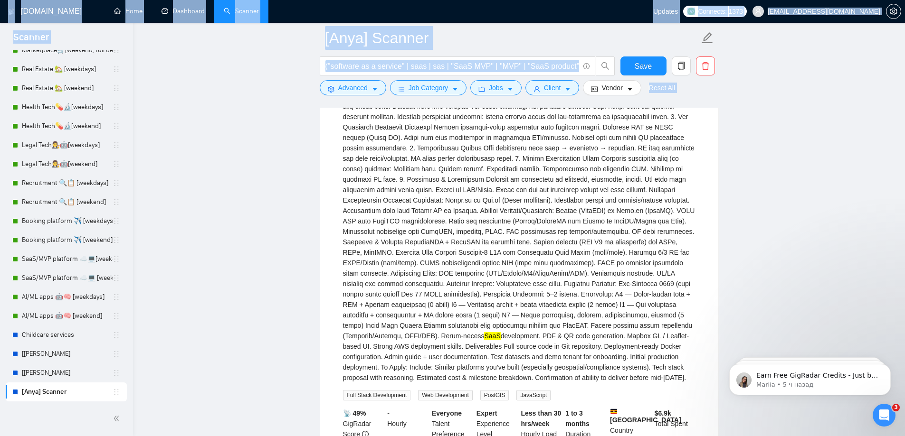
drag, startPoint x: 248, startPoint y: 77, endPoint x: -255, endPoint y: 72, distance: 503.3
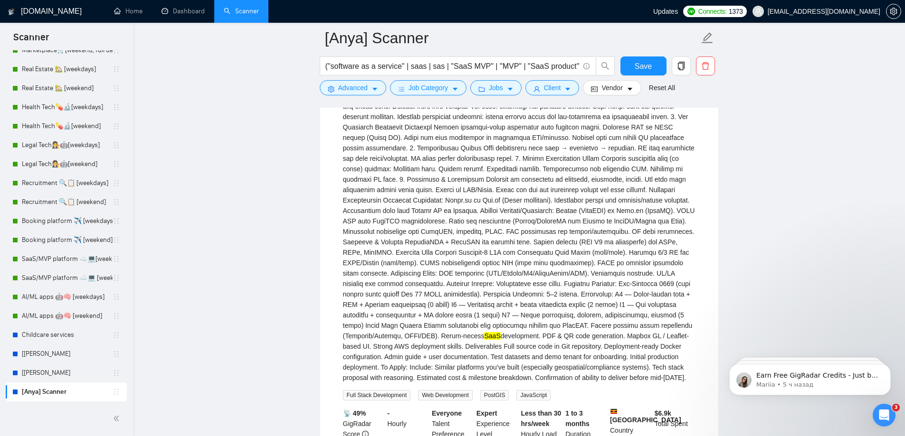
click at [556, 241] on div "Full Build — Multi-Commodity EUDR Compliance & Traceability Platform (Delivery …" at bounding box center [519, 132] width 352 height 501
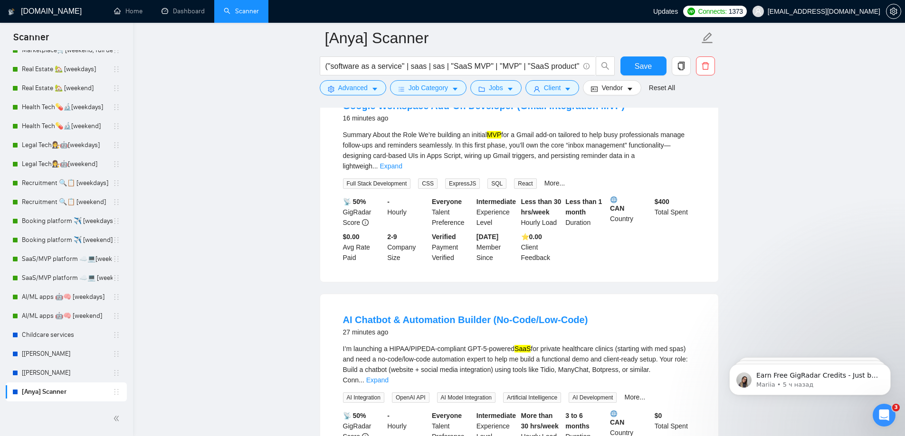
scroll to position [807, 0]
click at [343, 91] on span "Advanced" at bounding box center [352, 88] width 29 height 10
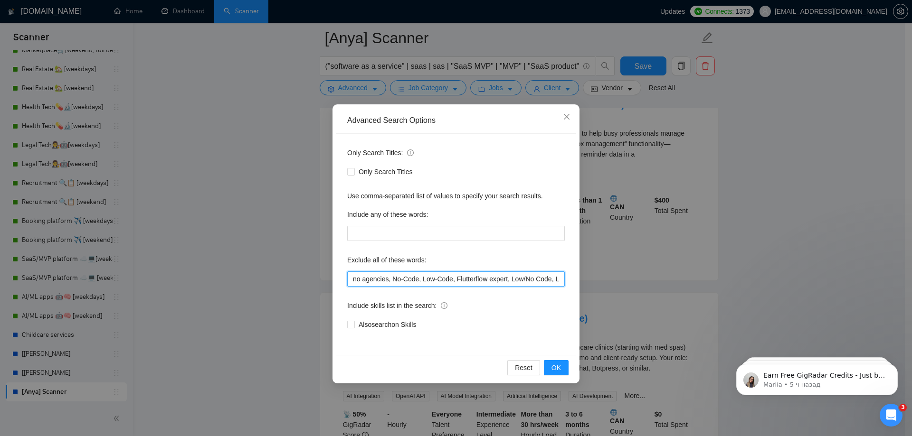
drag, startPoint x: 424, startPoint y: 276, endPoint x: 405, endPoint y: 281, distance: 19.6
click at [493, 282] on input "no agencies, No-Code, Low-Code, Flutterflow expert, Low/No Code, Low Code, Figm…" at bounding box center [455, 279] width 217 height 15
click at [251, 271] on div "Advanced Search Options Only Search Titles: Only Search Titles Use comma-separa…" at bounding box center [456, 218] width 912 height 436
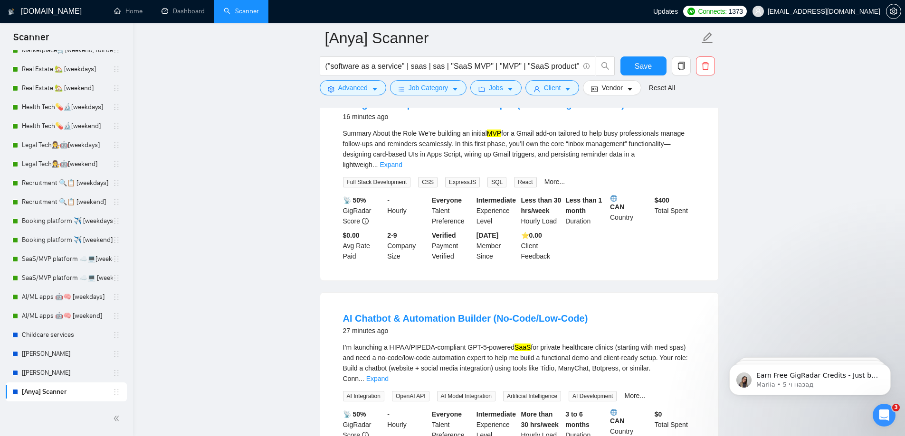
click at [672, 357] on div "I’m launching a HIPAA/PIPEDA-compliant GPT-5-powered SaaS for private healthcar…" at bounding box center [519, 363] width 352 height 42
click at [388, 375] on link "Expand" at bounding box center [377, 379] width 22 height 8
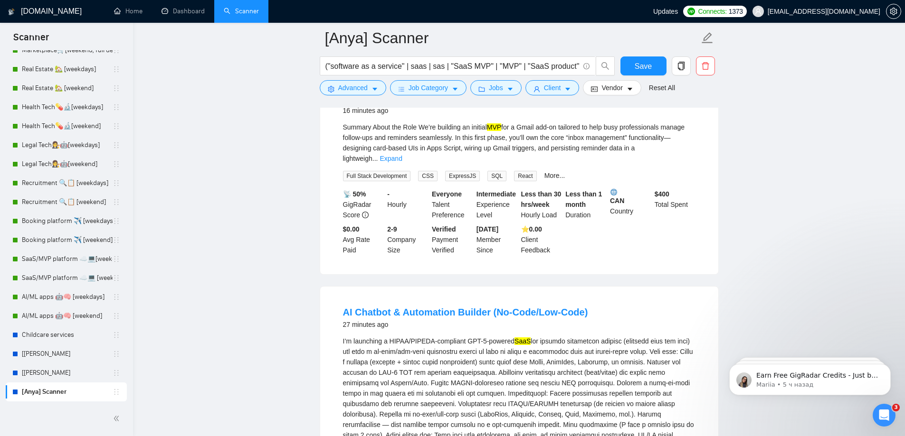
scroll to position [902, 0]
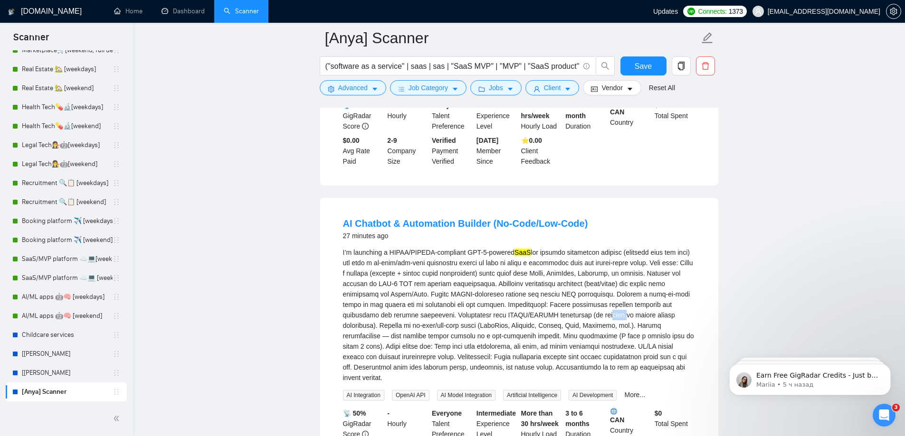
drag, startPoint x: 540, startPoint y: 299, endPoint x: 551, endPoint y: 302, distance: 11.3
click at [551, 302] on div "I’m launching a HIPAA/PIPEDA-compliant GPT-5-powered SaaS" at bounding box center [519, 315] width 352 height 136
click at [63, 374] on link "[[PERSON_NAME]" at bounding box center [67, 373] width 91 height 19
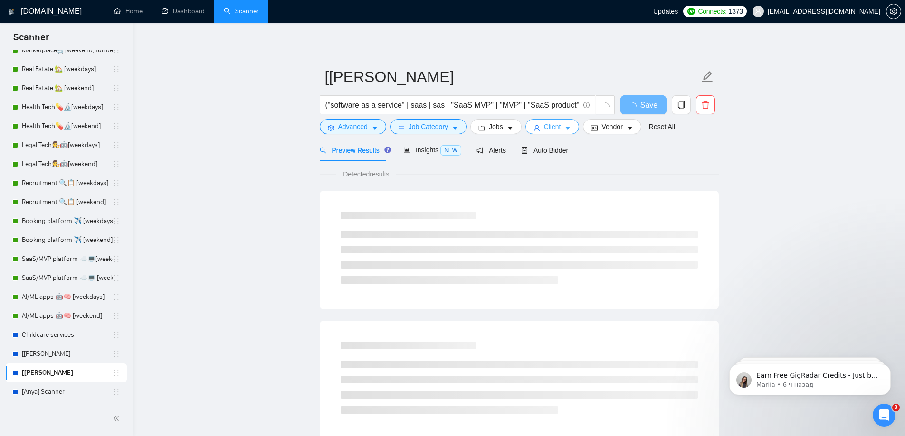
click at [551, 131] on span "Client" at bounding box center [552, 127] width 17 height 10
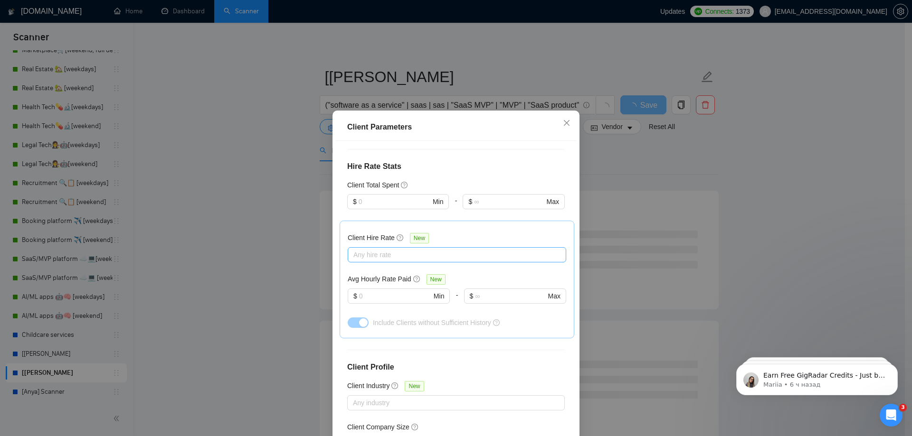
scroll to position [299, 0]
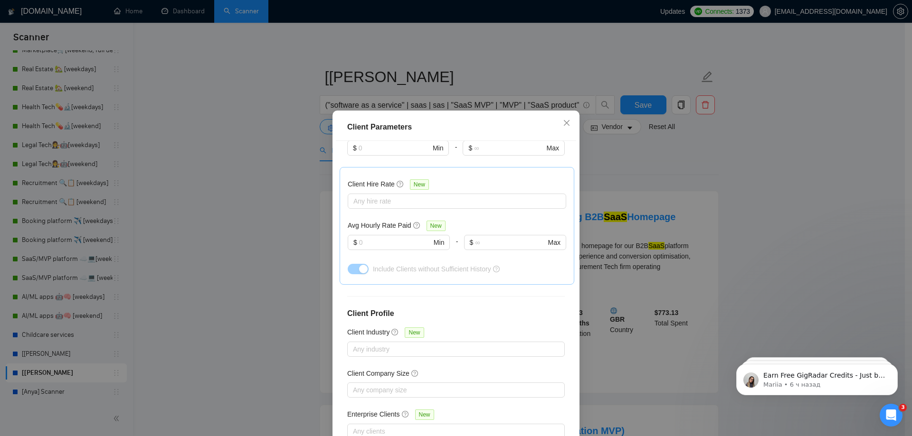
click at [290, 173] on div "Client Parameters Client Location Include Client Countries Select Exclude Clien…" at bounding box center [456, 218] width 912 height 436
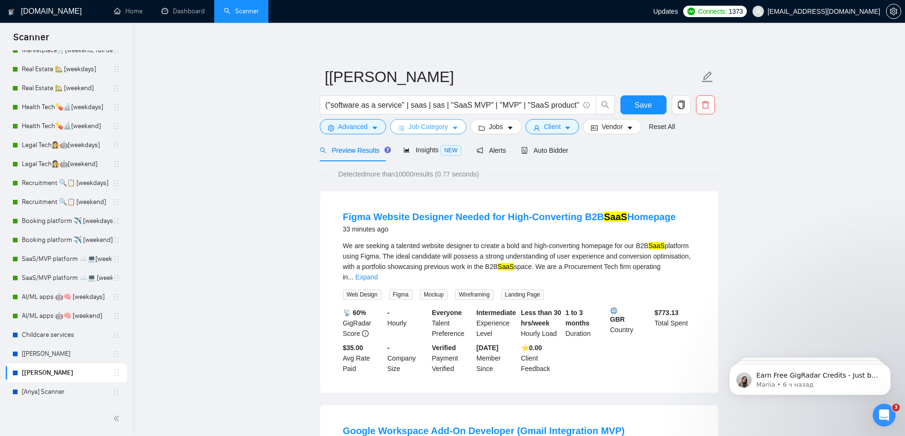
click at [441, 127] on span "Job Category" at bounding box center [427, 127] width 39 height 10
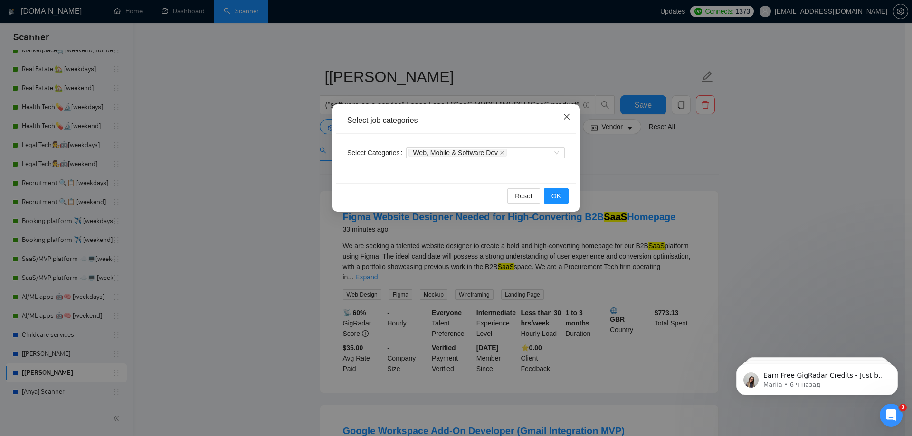
click at [570, 119] on icon "close" at bounding box center [567, 117] width 8 height 8
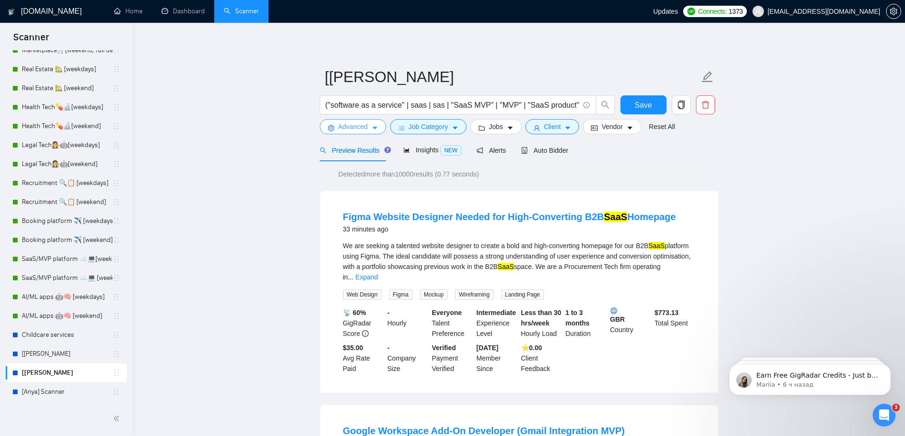
click at [352, 128] on span "Advanced" at bounding box center [352, 127] width 29 height 10
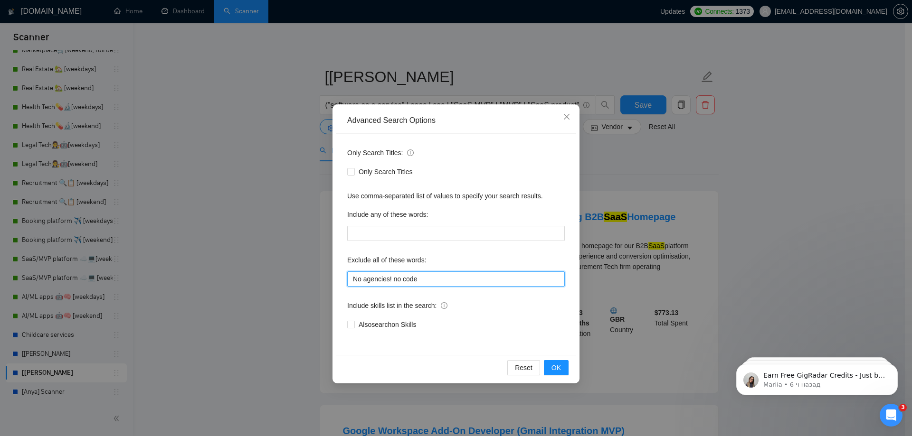
drag, startPoint x: 451, startPoint y: 276, endPoint x: 234, endPoint y: 264, distance: 217.8
click at [234, 267] on div "Advanced Search Options Only Search Titles: Only Search Titles Use comma-separa…" at bounding box center [456, 218] width 912 height 436
click at [568, 118] on icon "close" at bounding box center [567, 117] width 8 height 8
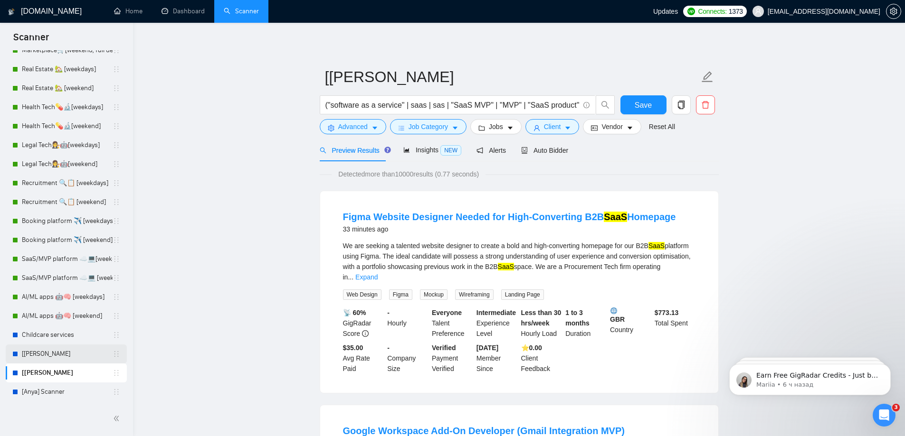
click at [56, 356] on link "[[PERSON_NAME]" at bounding box center [67, 354] width 91 height 19
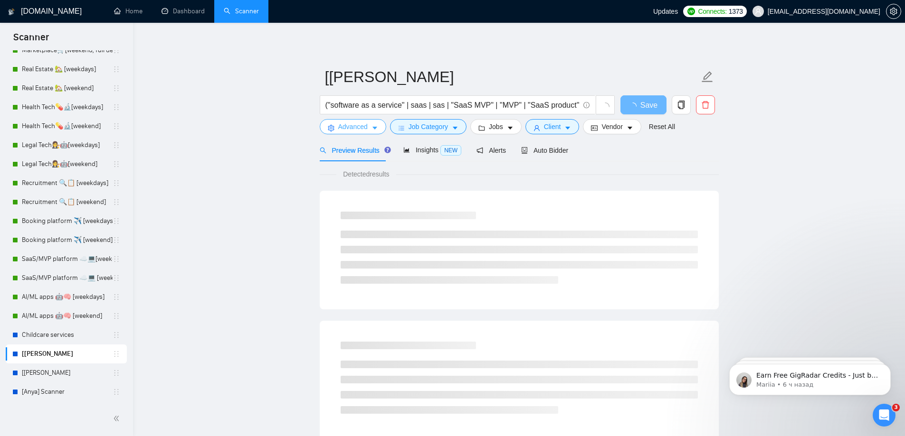
click at [364, 123] on span "Advanced" at bounding box center [352, 127] width 29 height 10
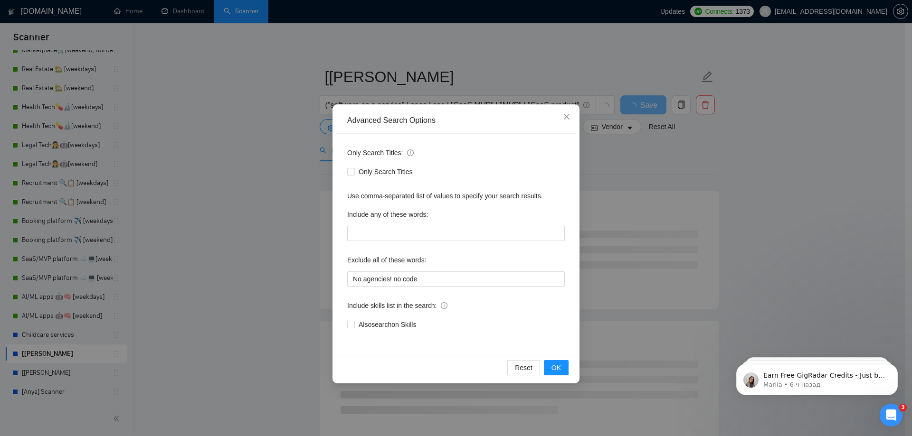
click at [294, 127] on div "Advanced Search Options Only Search Titles: Only Search Titles Use comma-separa…" at bounding box center [456, 218] width 912 height 436
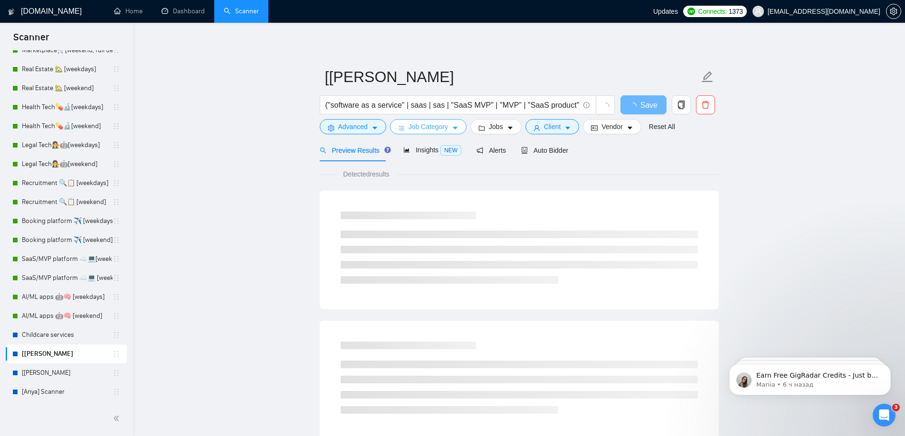
click at [416, 126] on span "Job Category" at bounding box center [427, 127] width 39 height 10
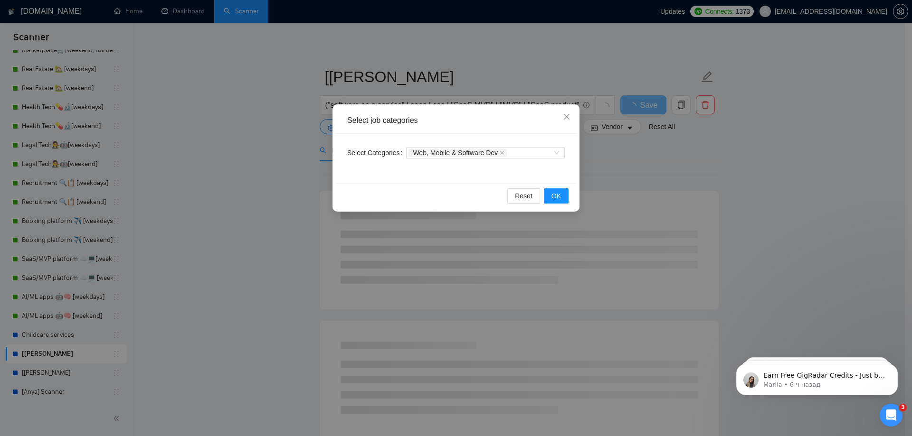
click at [247, 124] on div "Select job categories Select Categories Web, Mobile & Software Dev Reset OK" at bounding box center [456, 218] width 912 height 436
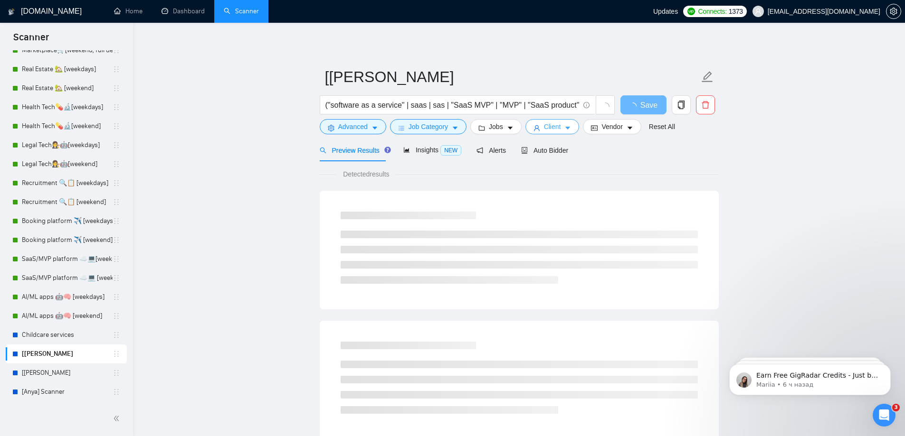
click at [547, 131] on span "Client" at bounding box center [552, 127] width 17 height 10
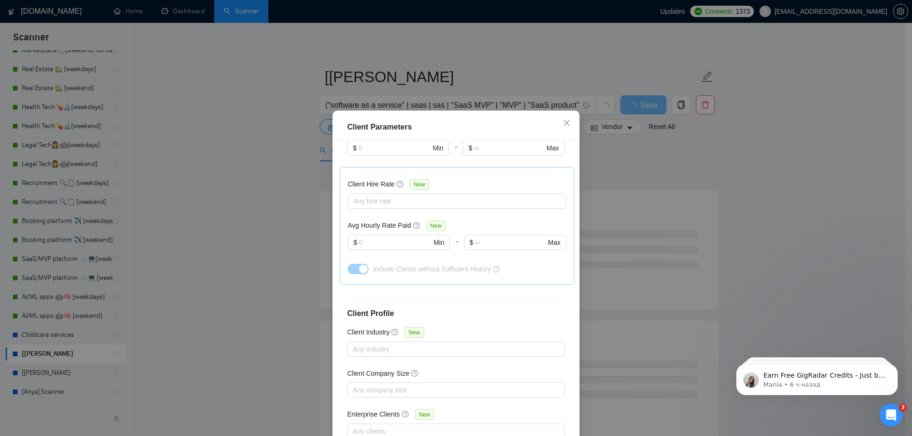
click at [261, 132] on div "Client Parameters Client Location Include Client Countries Select Exclude Clien…" at bounding box center [456, 218] width 912 height 436
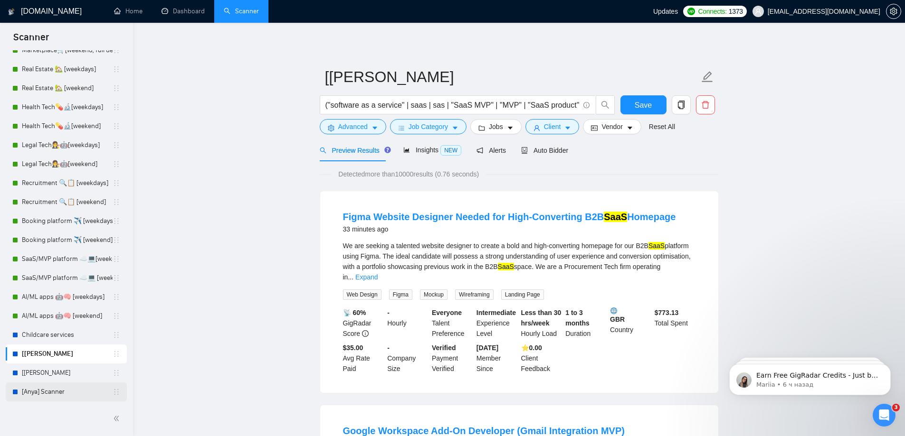
click at [24, 389] on link "[Anya] Scanner" at bounding box center [67, 392] width 91 height 19
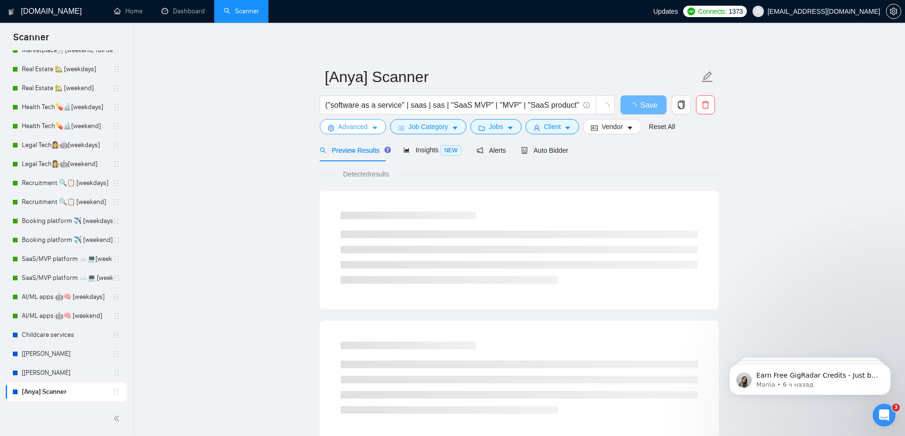
click at [330, 123] on button "Advanced" at bounding box center [353, 126] width 66 height 15
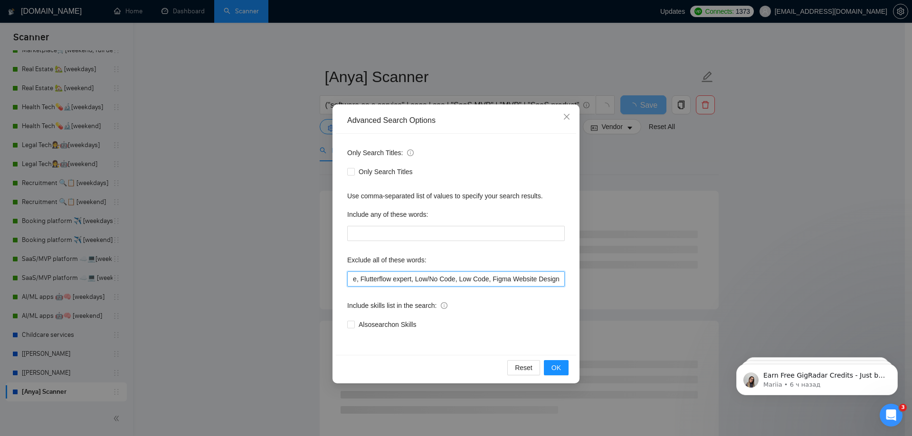
scroll to position [0, 97]
drag, startPoint x: 476, startPoint y: 280, endPoint x: 584, endPoint y: 288, distance: 108.1
click at [584, 288] on div "Advanced Search Options Only Search Titles: Only Search Titles Use comma-separa…" at bounding box center [456, 218] width 912 height 436
click at [563, 292] on div "Only Search Titles: Only Search Titles Use comma-separated list of values to sp…" at bounding box center [456, 244] width 240 height 221
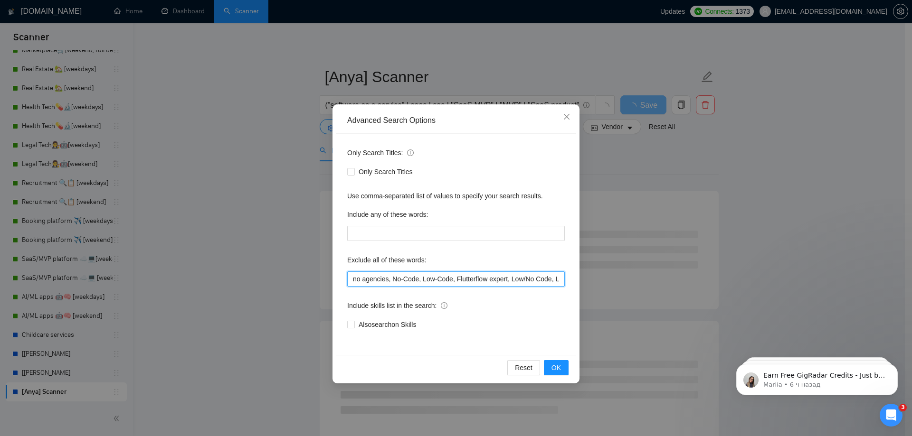
click at [471, 279] on input "no agencies, No-Code, Low-Code, Flutterflow expert, Low/No Code, Low Code, Figm…" at bounding box center [455, 279] width 217 height 15
drag, startPoint x: 381, startPoint y: 283, endPoint x: 233, endPoint y: 280, distance: 148.6
click at [233, 280] on div "Advanced Search Options Only Search Titles: Only Search Titles Use comma-separa…" at bounding box center [456, 218] width 912 height 436
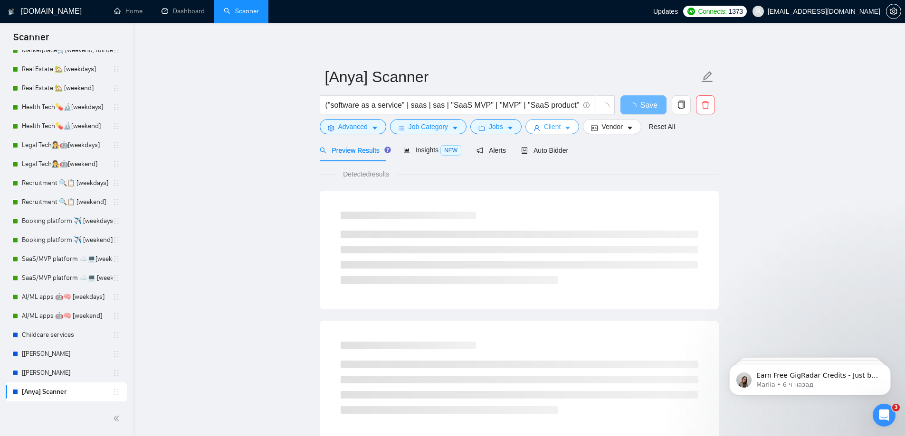
click at [539, 127] on button "Client" at bounding box center [552, 126] width 54 height 15
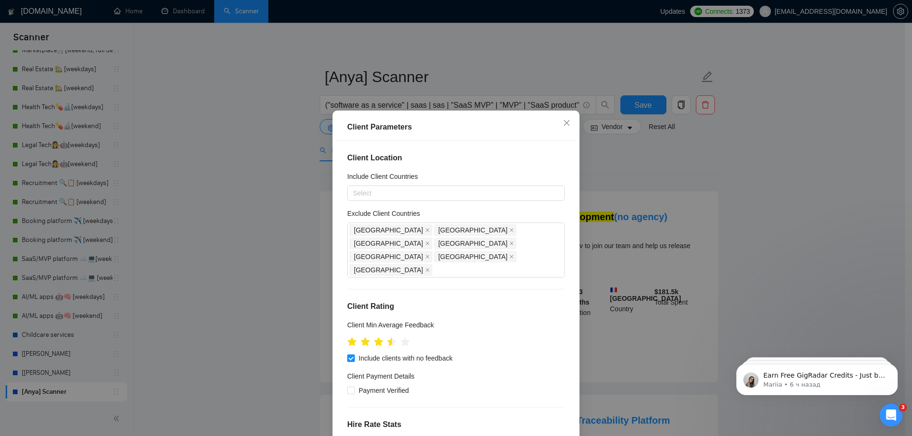
click at [264, 176] on div "Client Parameters Client Location Include Client Countries Select Exclude Clien…" at bounding box center [456, 218] width 912 height 436
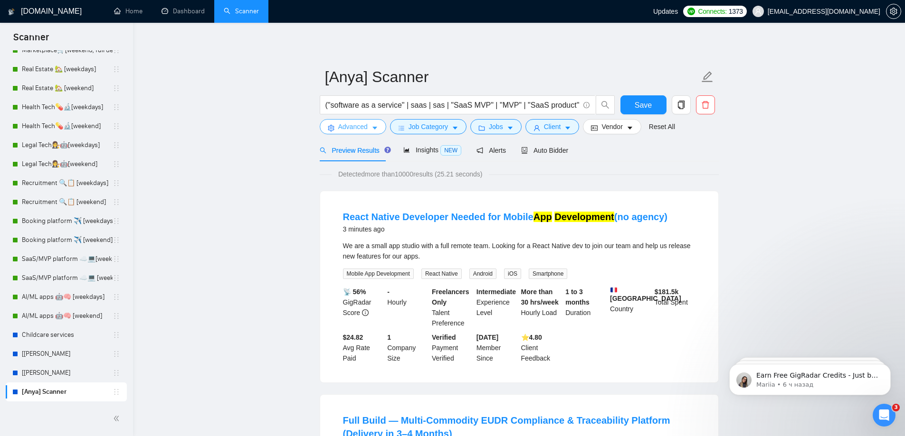
click at [351, 128] on span "Advanced" at bounding box center [352, 127] width 29 height 10
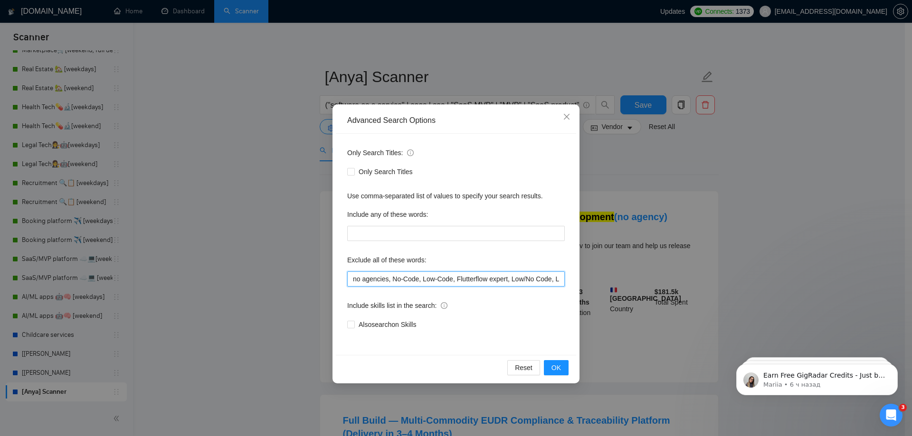
click at [468, 281] on input "no agencies, No-Code, Low-Code, Flutterflow expert, Low/No Code, Low Code, Figm…" at bounding box center [455, 279] width 217 height 15
click at [390, 280] on input "no agencies, No-Code, Low-Code, Flutterflow expert, Low/No Code, Low Code, Figm…" at bounding box center [455, 279] width 217 height 15
type input "no agencies, no agency, No-Code, Low-Code, Flutterflow expert, Low/No Code, Low…"
click at [552, 365] on span "OK" at bounding box center [555, 368] width 9 height 10
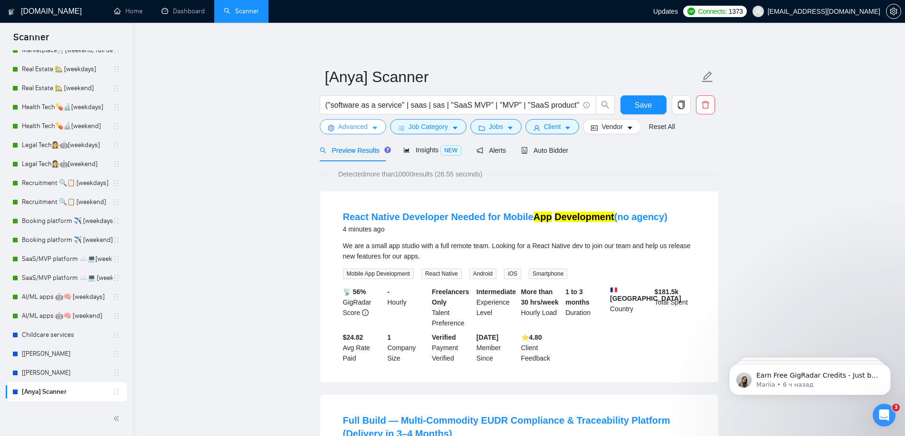
drag, startPoint x: 256, startPoint y: 157, endPoint x: 330, endPoint y: 133, distance: 77.8
click at [359, 127] on span "Advanced" at bounding box center [352, 127] width 29 height 10
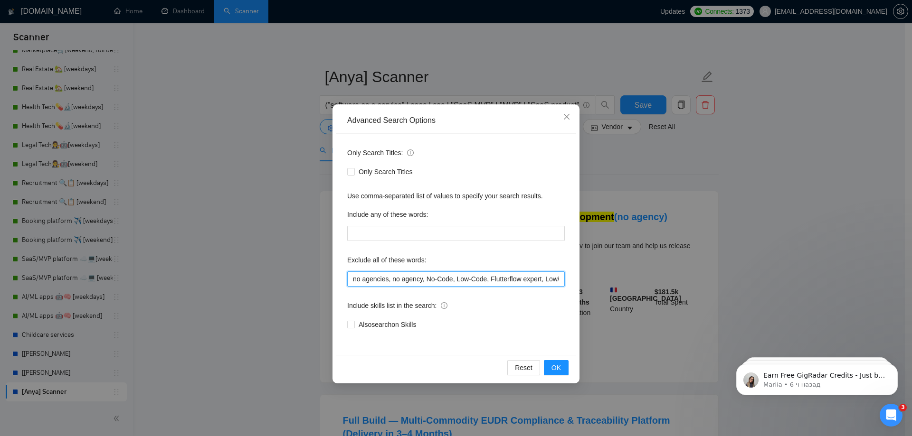
scroll to position [0, 131]
drag, startPoint x: 469, startPoint y: 279, endPoint x: 589, endPoint y: 280, distance: 119.7
click at [592, 280] on div "Advanced Search Options Only Search Titles: Only Search Titles Use comma-separa…" at bounding box center [456, 218] width 912 height 436
click at [547, 278] on input "no agencies, no agency, No-Code, Low-Code, Flutterflow expert, Low/No Code, Low…" at bounding box center [455, 279] width 217 height 15
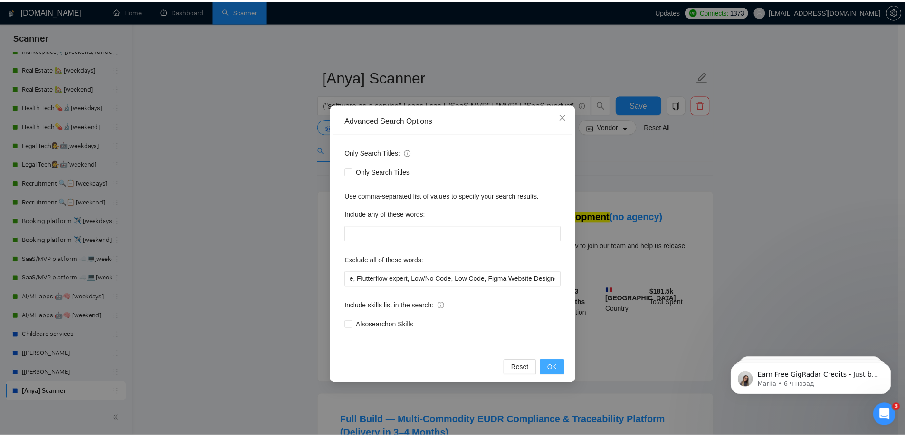
scroll to position [0, 0]
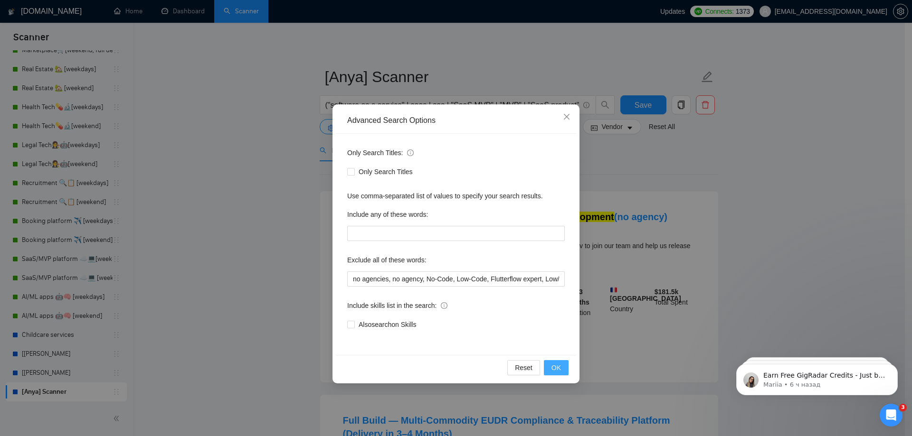
click at [555, 370] on span "OK" at bounding box center [555, 368] width 9 height 10
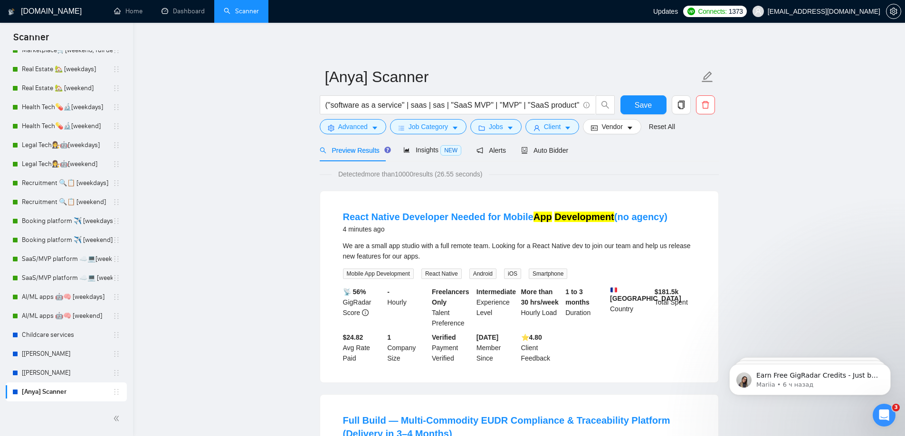
click at [640, 110] on span "Save" at bounding box center [642, 105] width 17 height 12
click at [361, 129] on span "Advanced" at bounding box center [352, 127] width 29 height 10
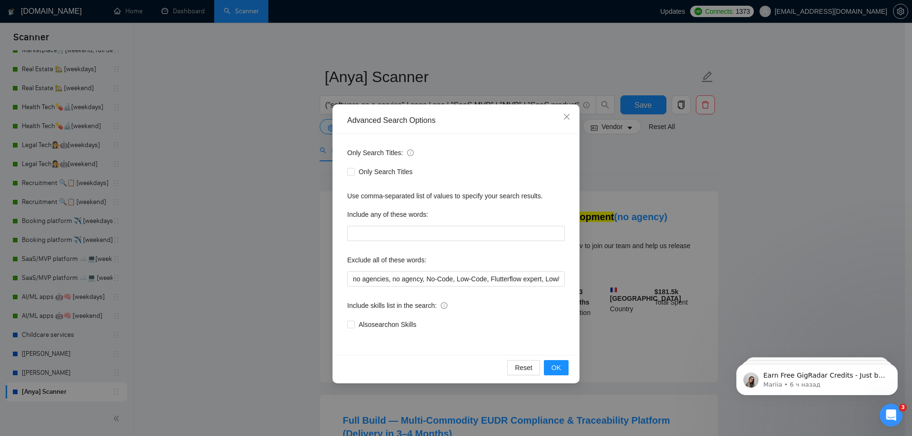
click at [374, 331] on div "Also search on Skills" at bounding box center [455, 324] width 217 height 15
click at [375, 328] on span "Also search on Skills" at bounding box center [387, 325] width 65 height 10
click at [354, 328] on input "Also search on Skills" at bounding box center [350, 324] width 7 height 7
click at [375, 328] on span "Also search on Skills" at bounding box center [387, 325] width 65 height 10
click at [354, 328] on input "Also search on Skills" at bounding box center [350, 324] width 7 height 7
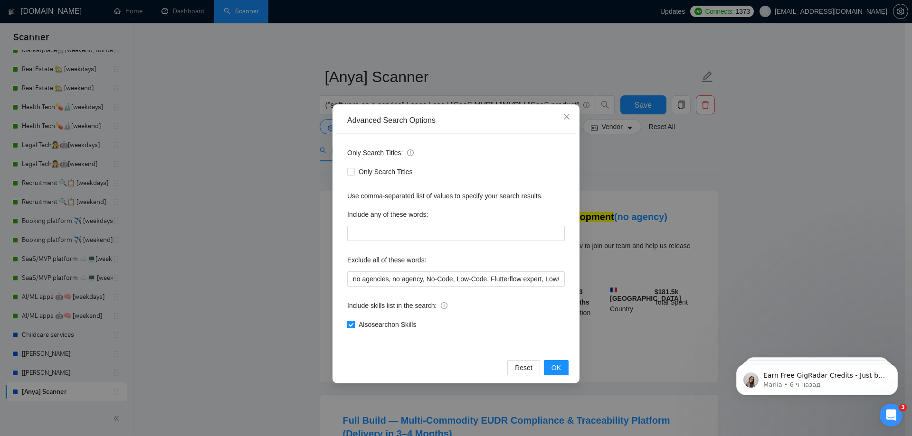
checkbox input "false"
click at [386, 173] on span "Only Search Titles" at bounding box center [386, 172] width 62 height 10
click at [354, 173] on input "Only Search Titles" at bounding box center [350, 171] width 7 height 7
click at [556, 368] on span "OK" at bounding box center [555, 368] width 9 height 10
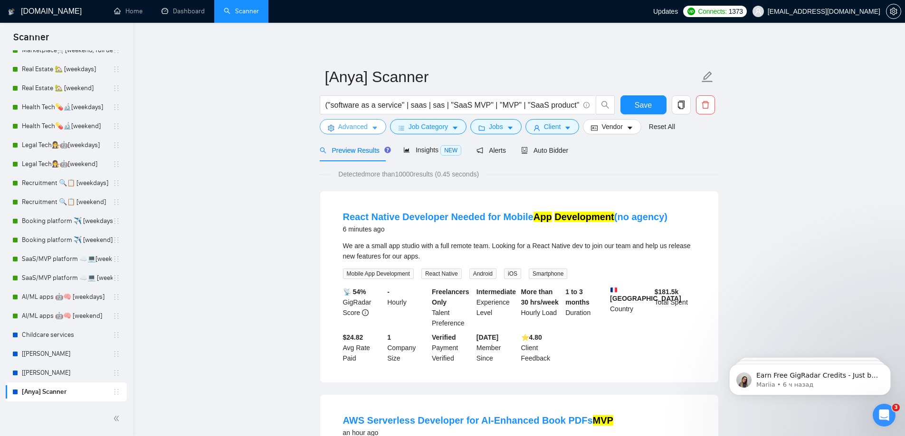
click at [357, 124] on span "Advanced" at bounding box center [352, 127] width 29 height 10
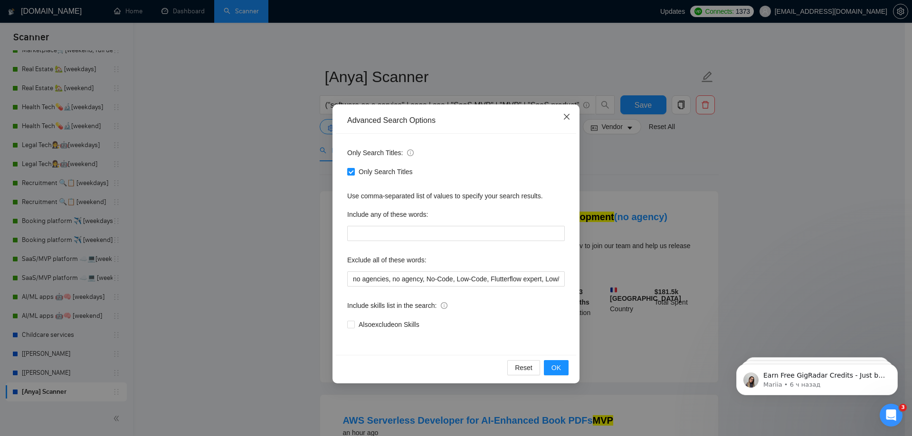
click at [564, 117] on icon "close" at bounding box center [567, 117] width 8 height 8
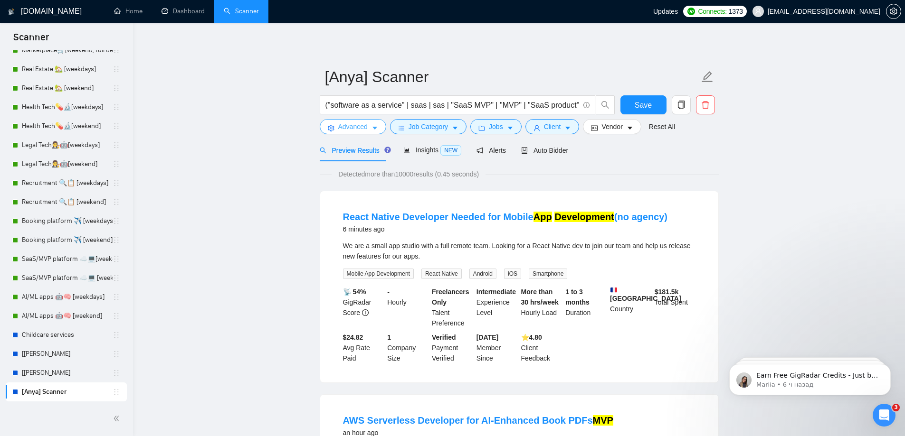
click at [348, 128] on span "Advanced" at bounding box center [352, 127] width 29 height 10
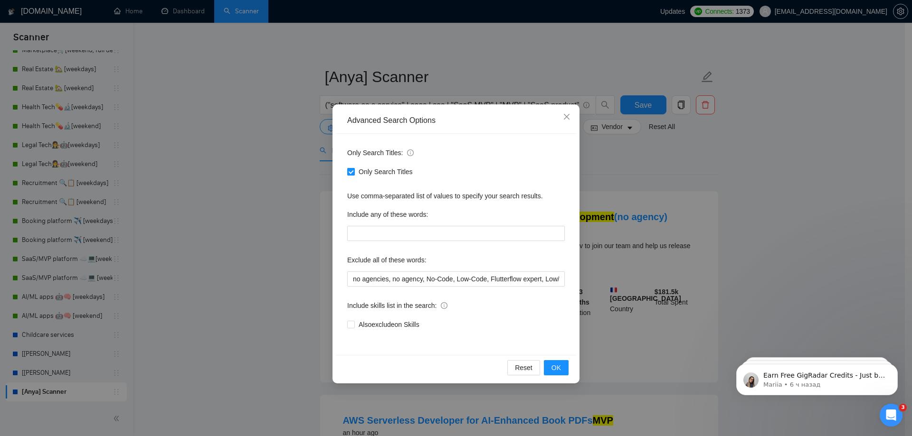
click at [364, 174] on span "Only Search Titles" at bounding box center [386, 172] width 62 height 10
click at [354, 174] on input "Only Search Titles" at bounding box center [350, 171] width 7 height 7
checkbox input "false"
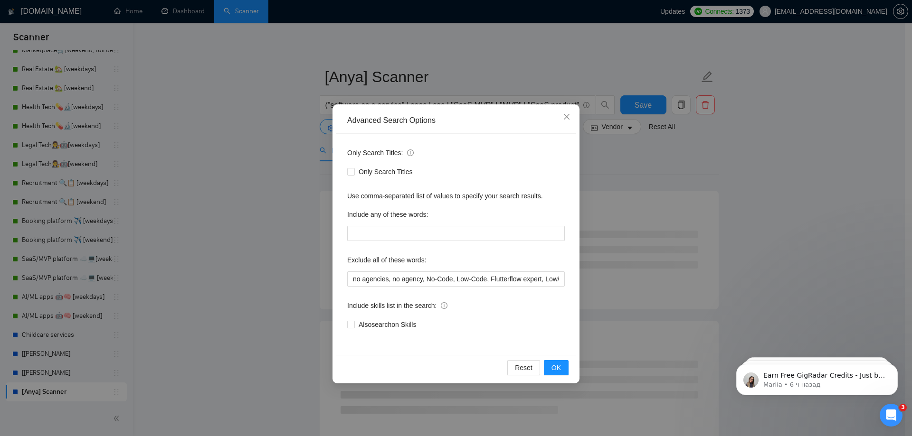
click at [397, 261] on label "Exclude all of these words:" at bounding box center [386, 260] width 79 height 15
click at [355, 261] on label "Exclude all of these words:" at bounding box center [386, 260] width 79 height 15
click at [559, 366] on span "OK" at bounding box center [555, 368] width 9 height 10
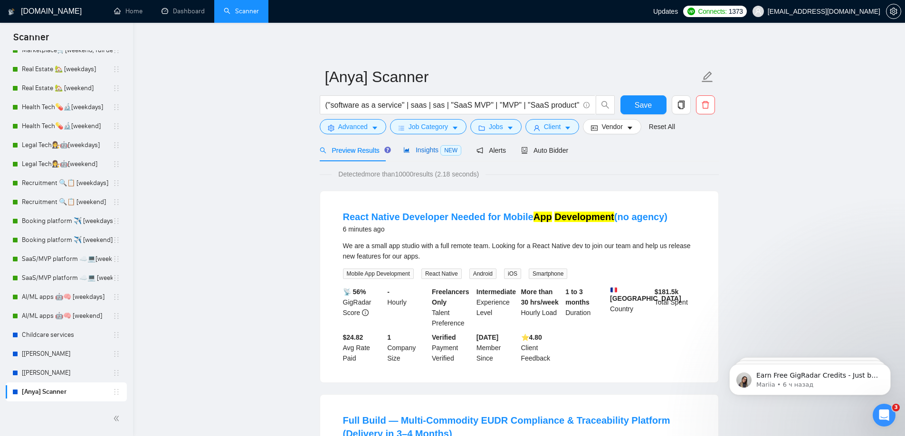
click at [416, 151] on span "Insights NEW" at bounding box center [432, 150] width 58 height 8
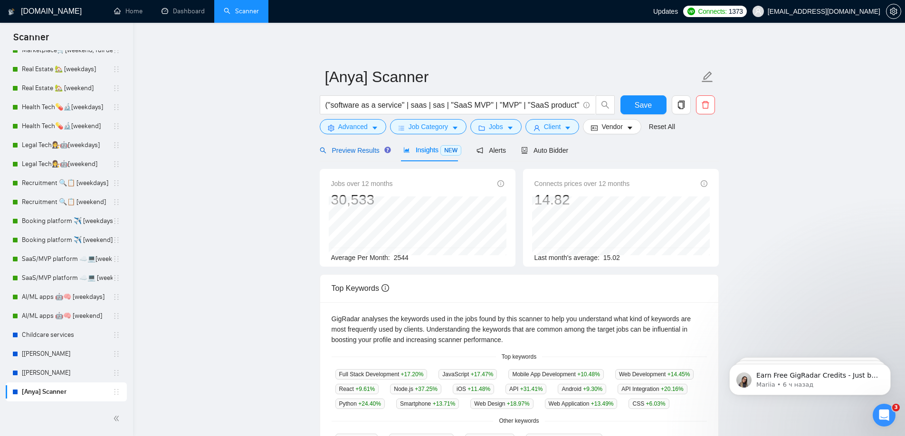
click at [355, 152] on span "Preview Results" at bounding box center [354, 151] width 68 height 8
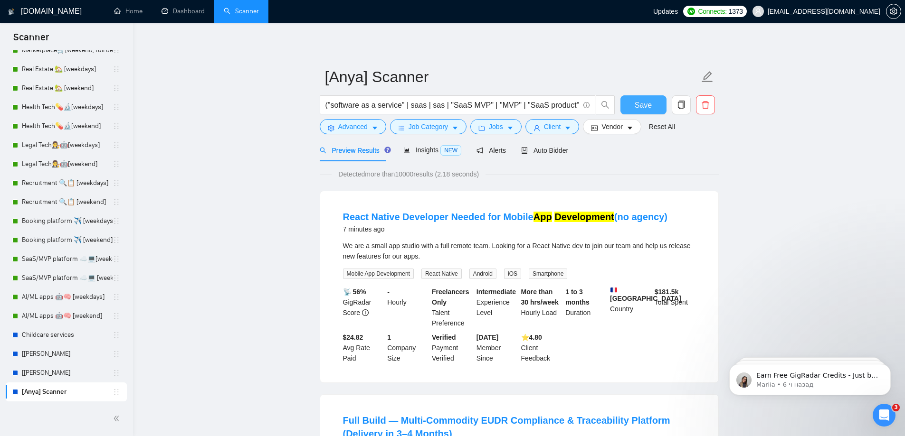
click at [657, 104] on button "Save" at bounding box center [643, 104] width 46 height 19
drag, startPoint x: 490, startPoint y: 107, endPoint x: 198, endPoint y: 102, distance: 292.1
click at [391, 108] on input "("software as a service" | saas | sas | "SaaS MVP" | "MVP" | "SaaS product" | "…" at bounding box center [452, 105] width 254 height 12
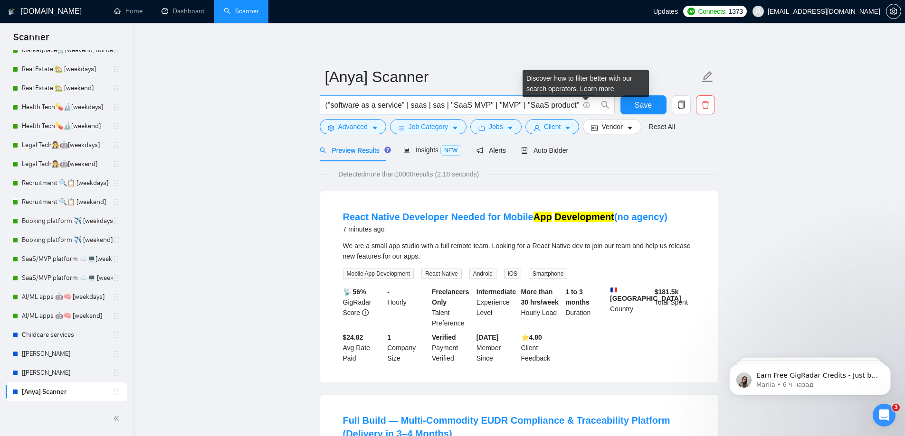
click at [586, 103] on icon "info-circle" at bounding box center [586, 105] width 6 height 6
click at [586, 104] on icon "info-circle" at bounding box center [586, 105] width 6 height 6
click at [594, 86] on link "Learn more" at bounding box center [597, 89] width 34 height 8
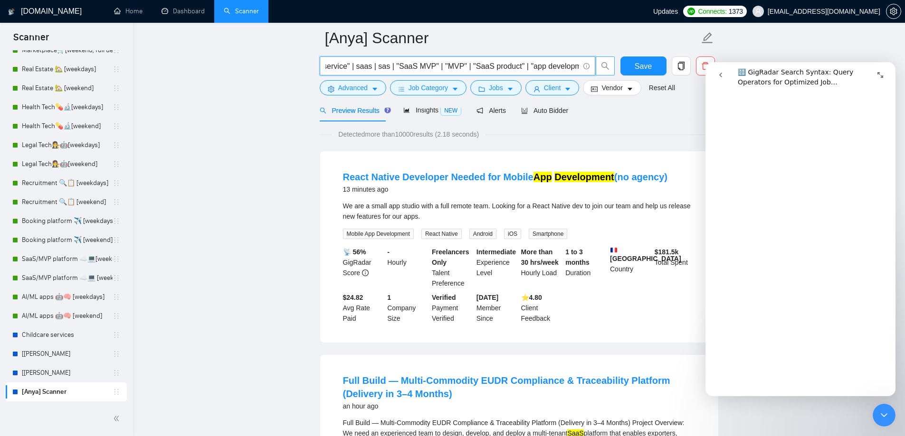
scroll to position [0, 309]
drag, startPoint x: 525, startPoint y: 66, endPoint x: 550, endPoint y: 64, distance: 25.3
click at [550, 64] on input "("software as a service" | saas | sas | "SaaS MVP" | "MVP" | "SaaS product" | "…" at bounding box center [452, 66] width 254 height 12
click at [374, 63] on input "("software as a service" | saas | sas | "SaaS MVP" | "MVP" | "SaaS product" | "…" at bounding box center [452, 66] width 254 height 12
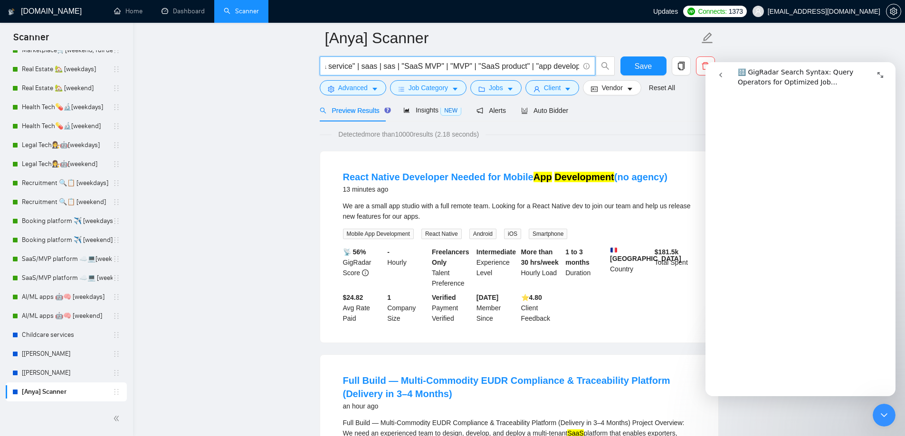
scroll to position [0, 0]
drag, startPoint x: 368, startPoint y: 62, endPoint x: 207, endPoint y: 63, distance: 161.0
click at [394, 199] on li "React Native Developer Needed for Mobile App Development (no agency) 13 minutes…" at bounding box center [518, 247] width 375 height 169
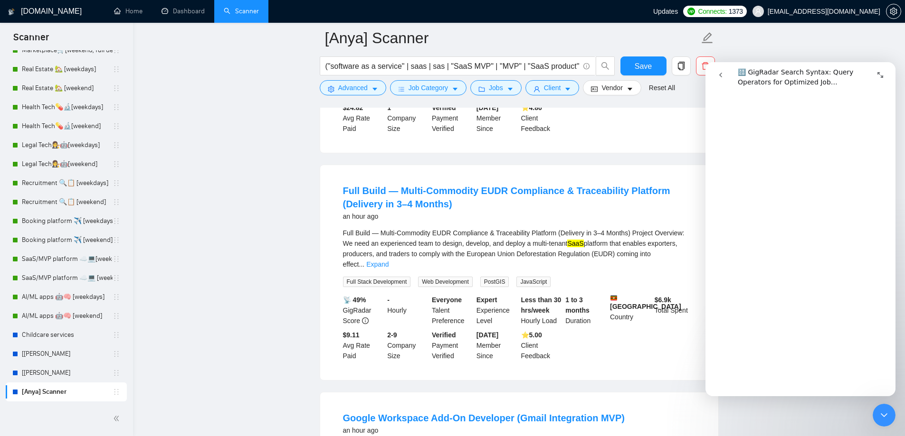
click at [883, 76] on icon "Развернуть окно" at bounding box center [880, 75] width 6 height 6
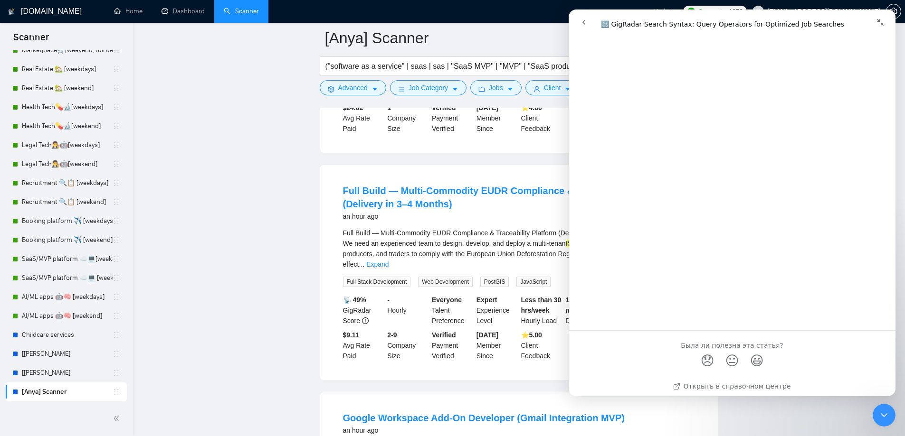
scroll to position [3379, 0]
click at [879, 17] on button "Свернуть окно" at bounding box center [880, 22] width 18 height 18
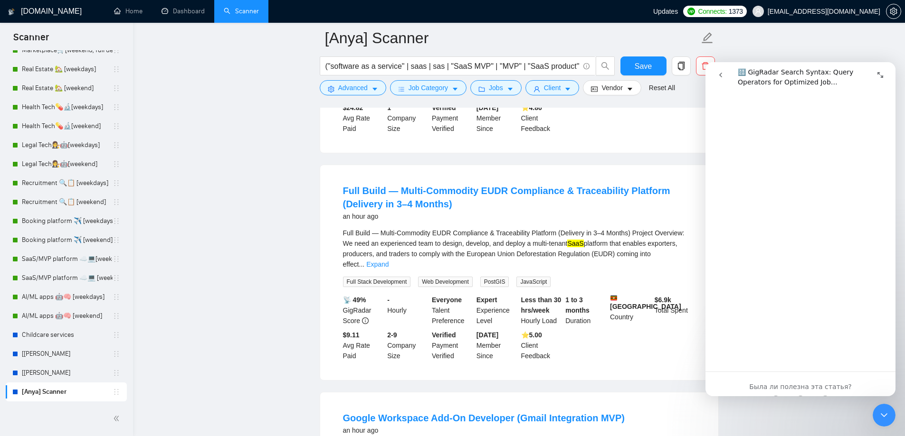
scroll to position [3217, 0]
click at [721, 75] on icon "go back" at bounding box center [721, 75] width 8 height 8
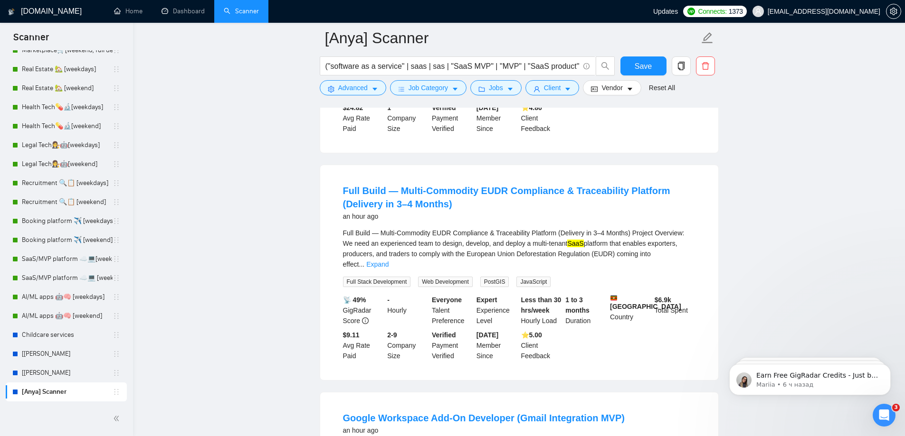
scroll to position [0, 0]
